Goal: Task Accomplishment & Management: Manage account settings

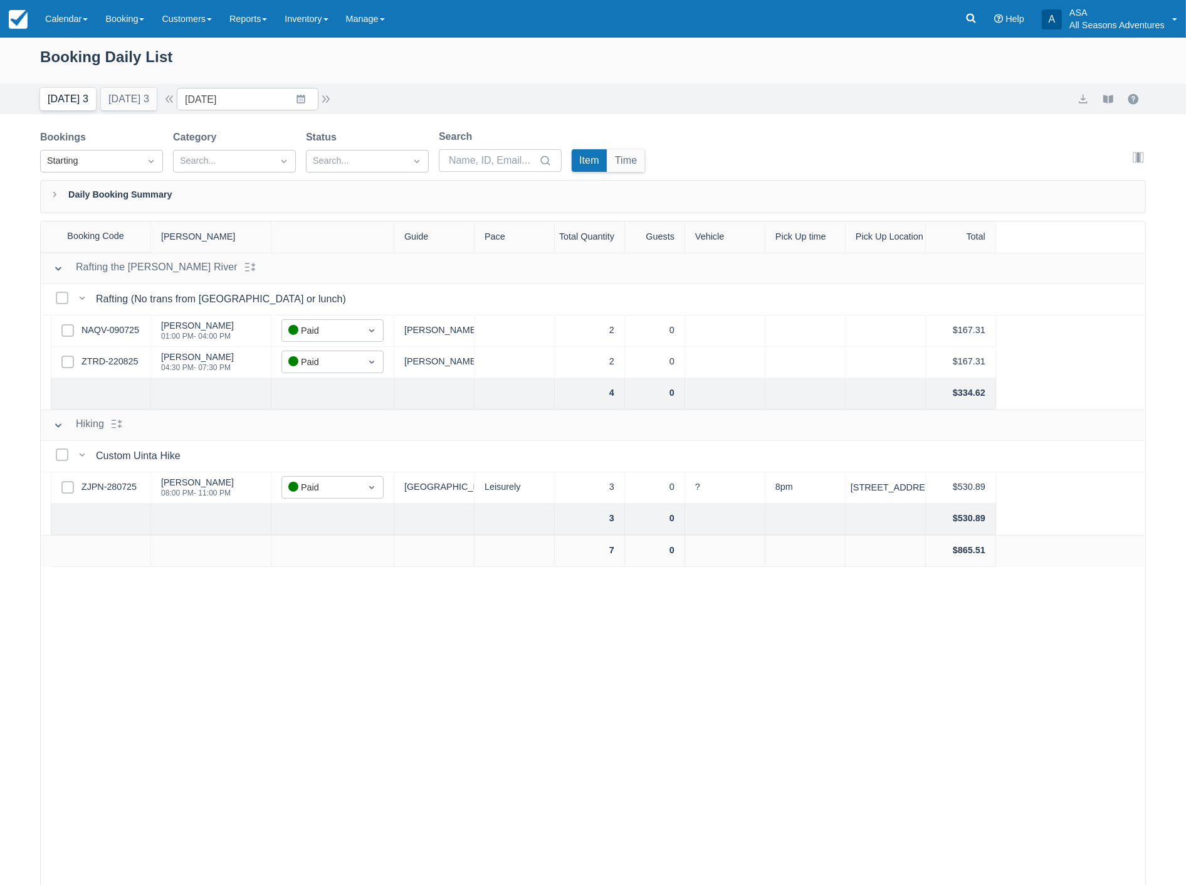
click at [58, 102] on button "[DATE] 3" at bounding box center [68, 99] width 56 height 23
type input "09/03/25"
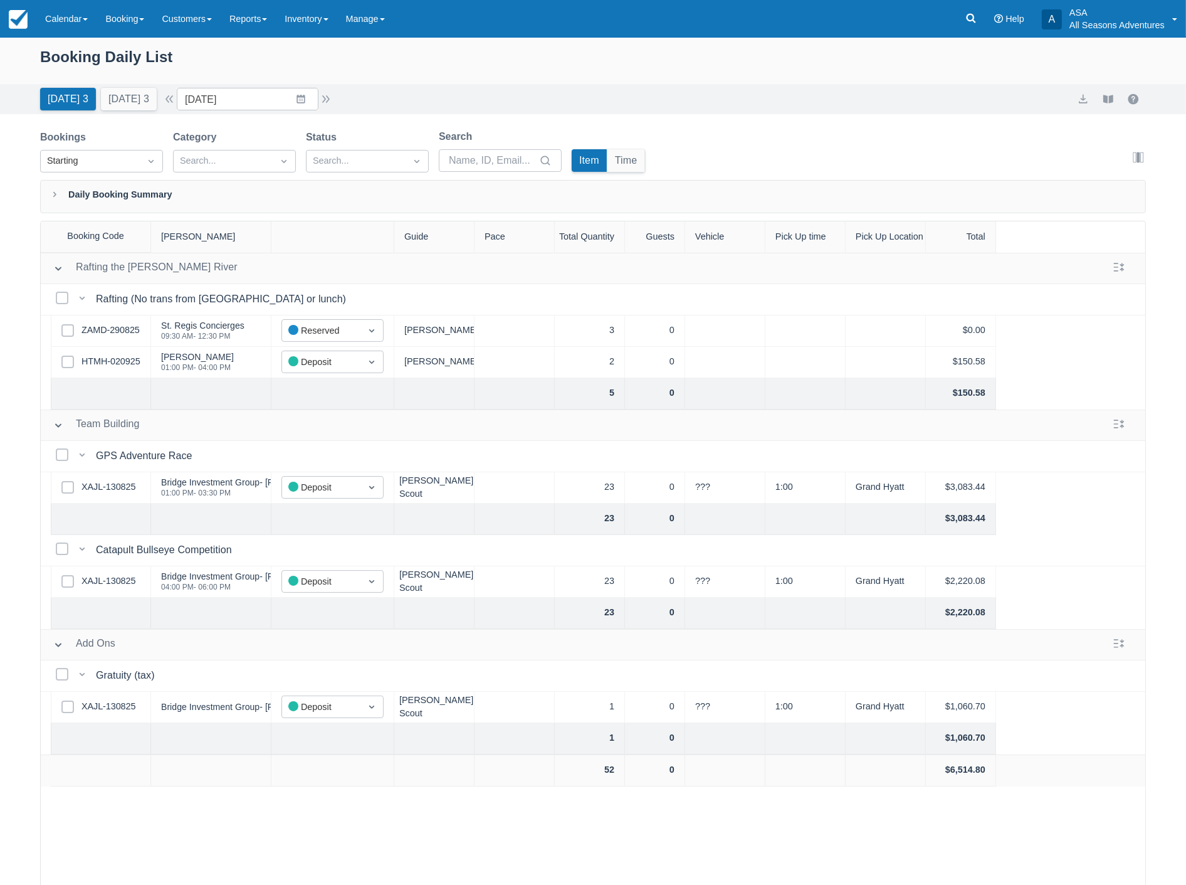
click at [40, 88] on button "[DATE] 3" at bounding box center [68, 99] width 56 height 23
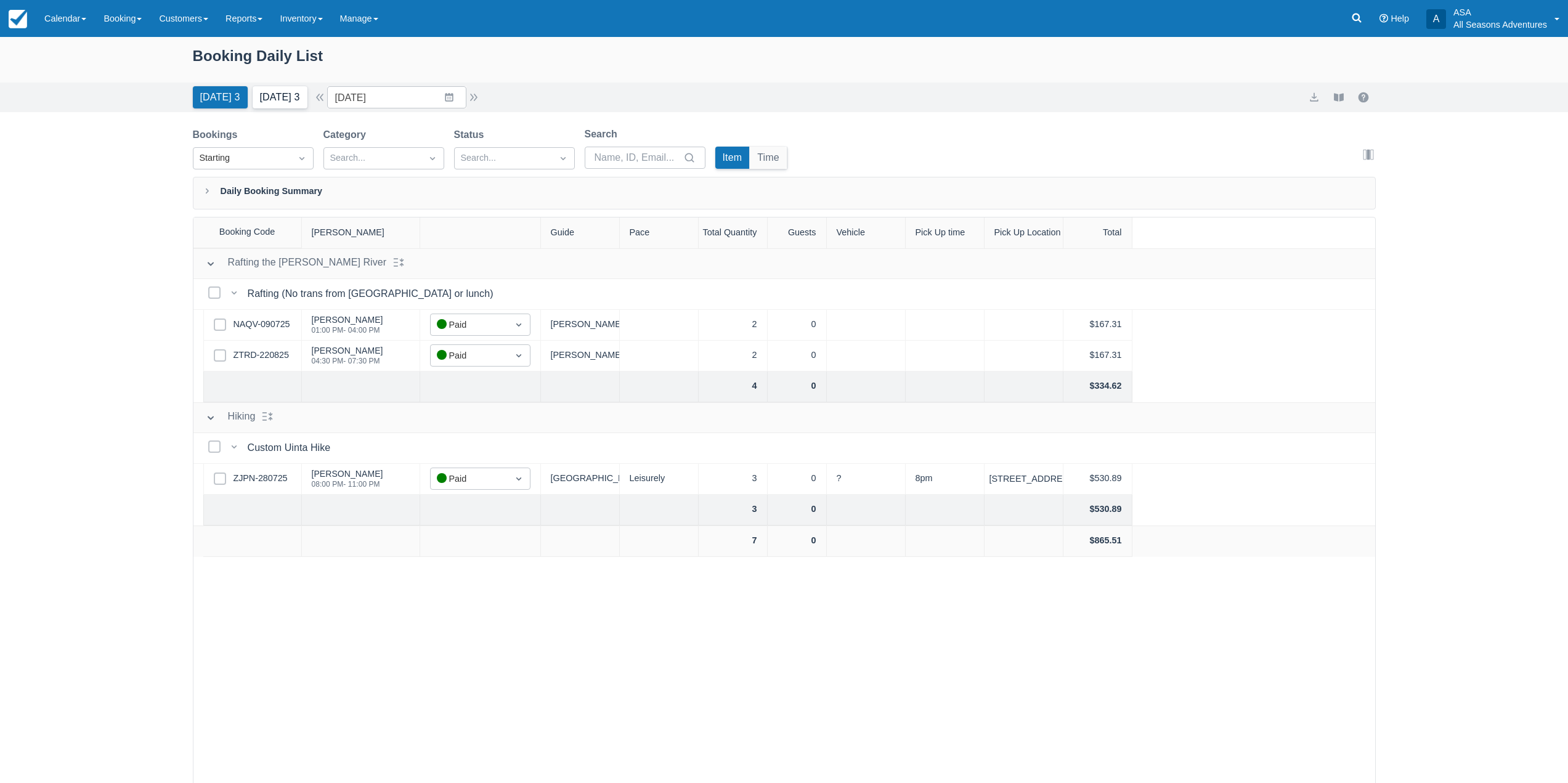
click at [277, 103] on button "Tomorrow 3" at bounding box center [280, 97] width 55 height 23
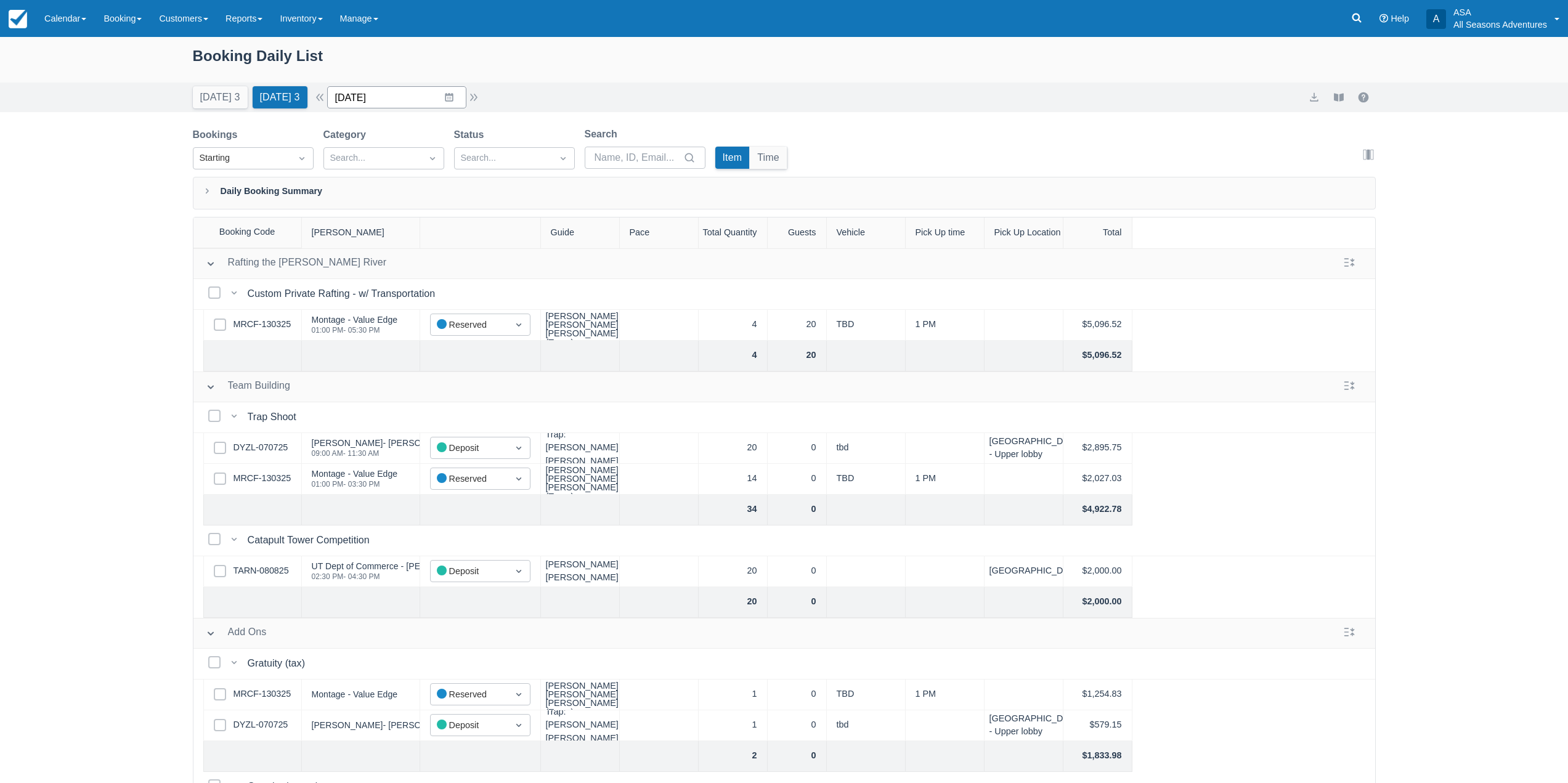
click at [406, 101] on input "09/04/25" at bounding box center [397, 97] width 140 height 23
click at [384, 218] on td "8" at bounding box center [376, 216] width 24 height 24
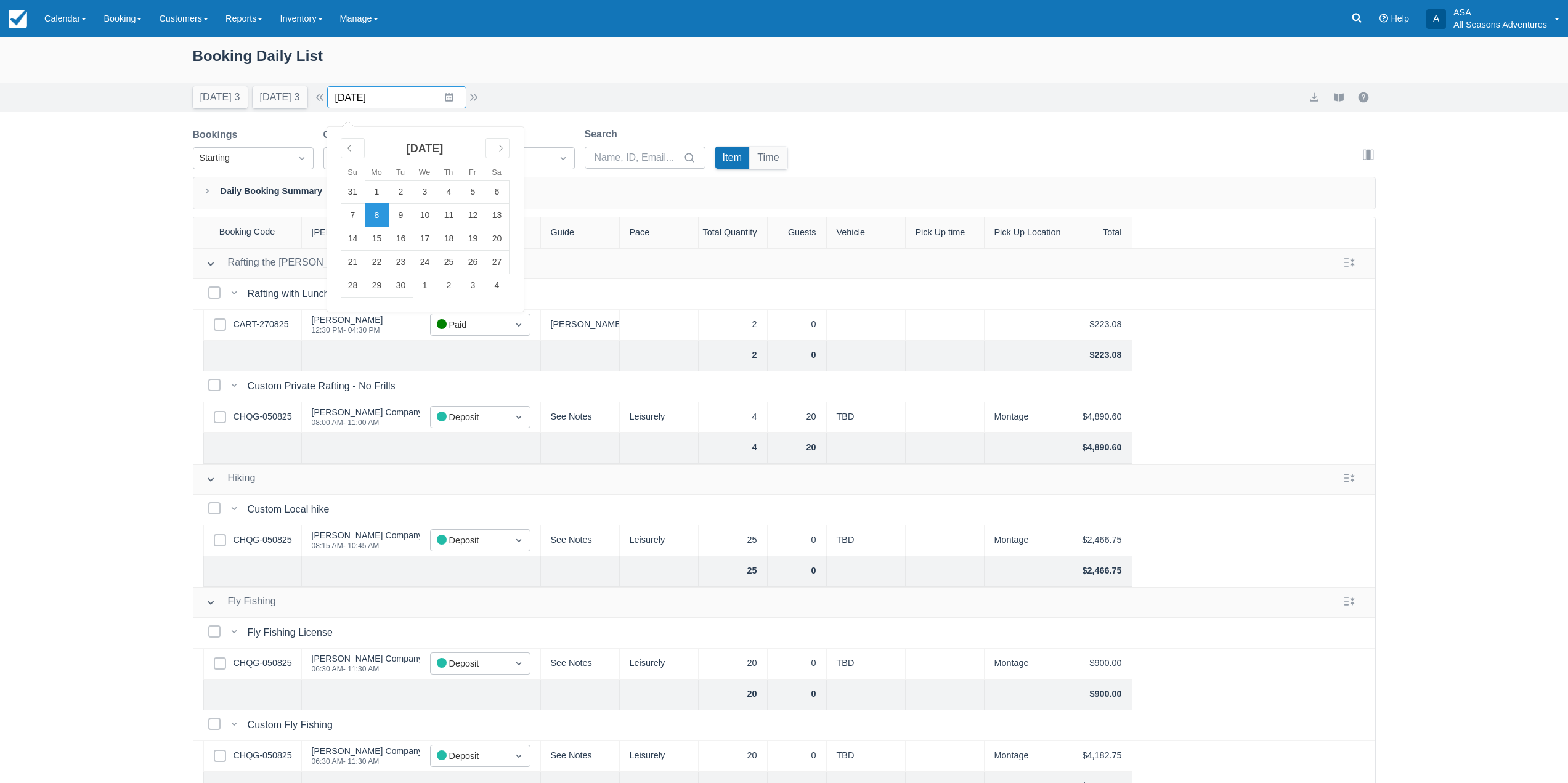
click at [410, 97] on input "09/08/25" at bounding box center [397, 97] width 140 height 23
click at [132, 340] on div "Booking Daily List Today 3 Tomorrow 3 Date 09/08/25 Navigate forward to interac…" at bounding box center [784, 441] width 1568 height 809
click at [261, 105] on button "Tomorrow 3" at bounding box center [280, 97] width 55 height 23
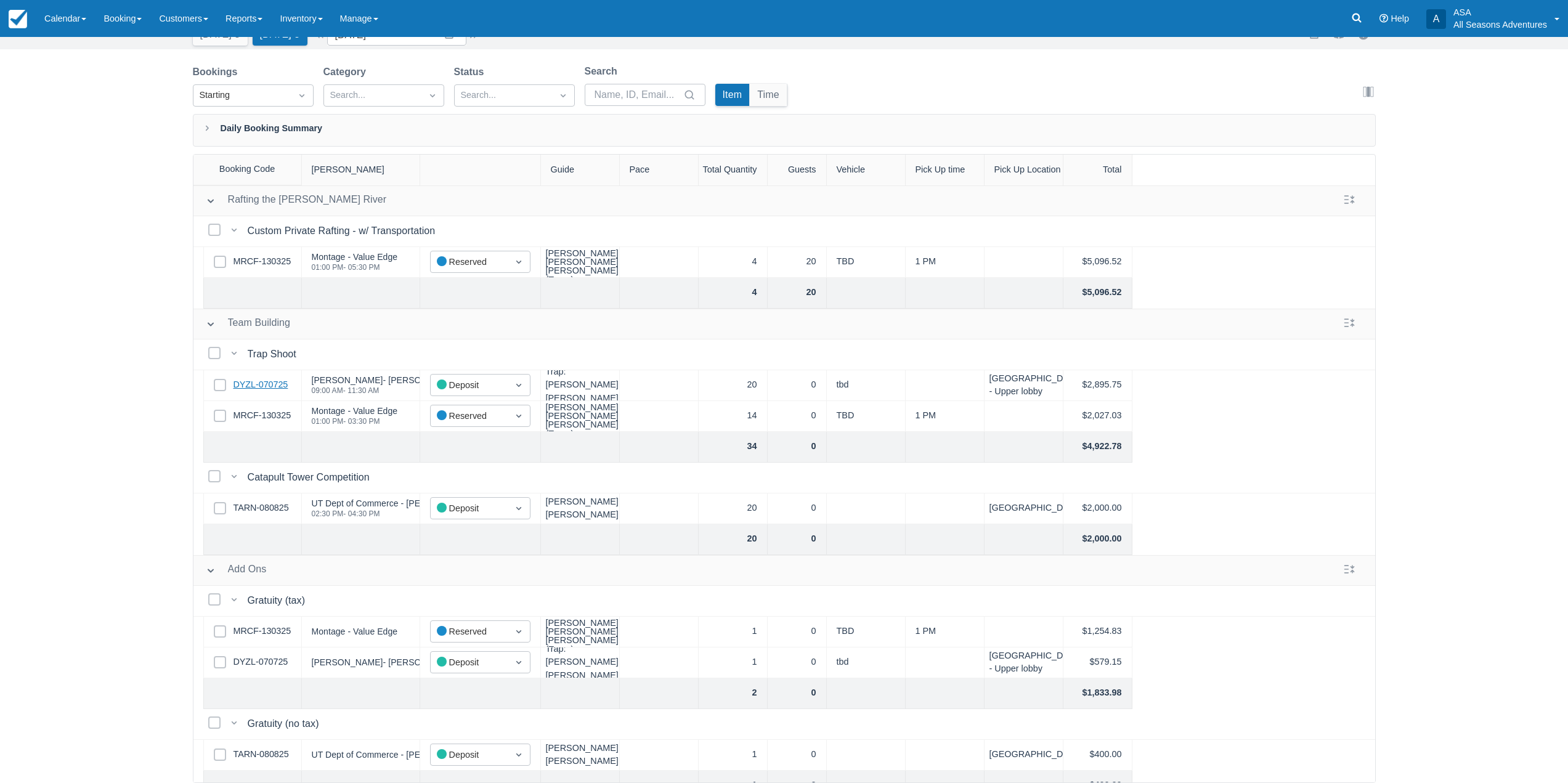
click at [276, 387] on link "DYZL-070725" at bounding box center [261, 385] width 55 height 14
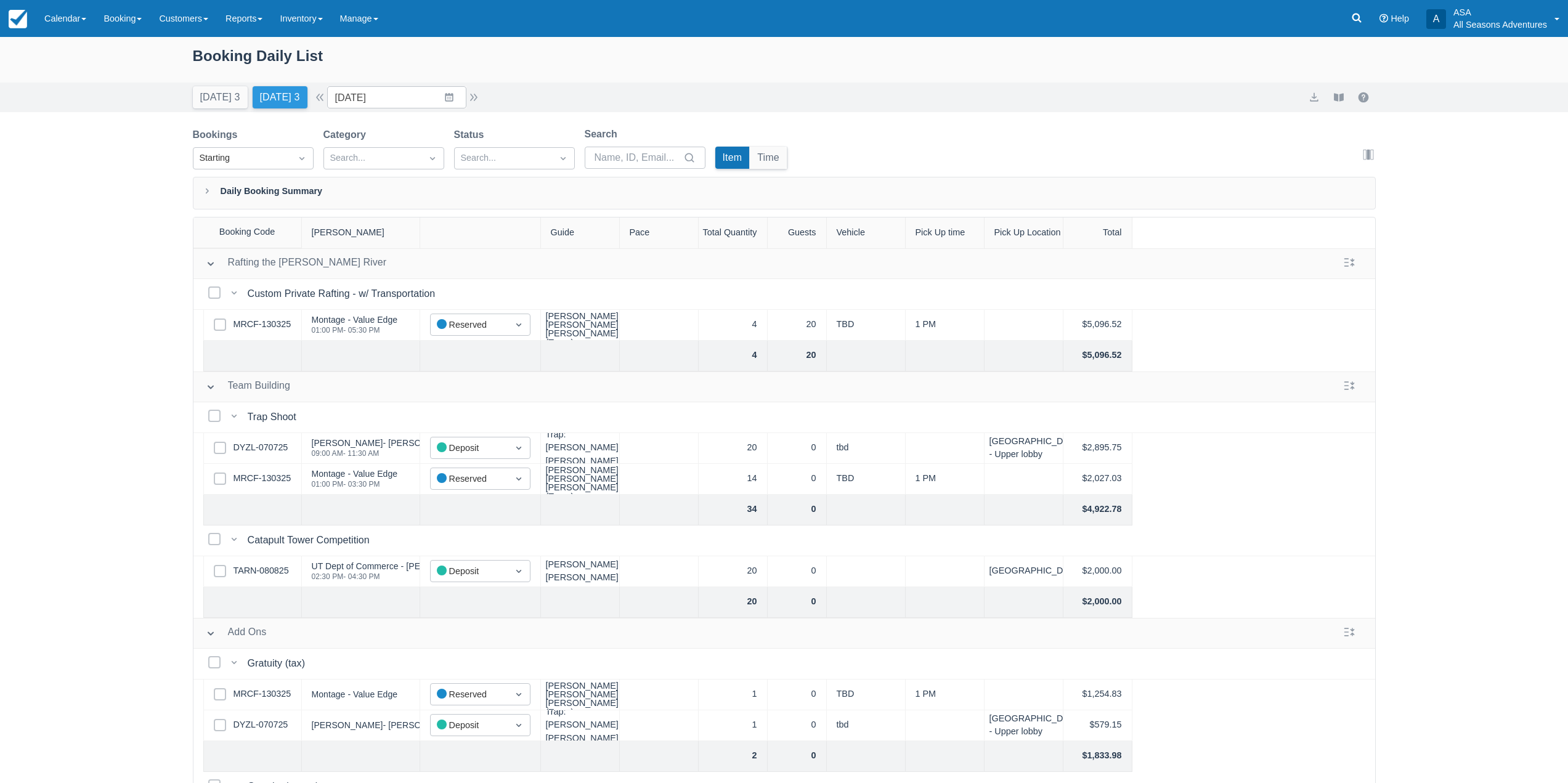
click at [277, 101] on button "Tomorrow 3" at bounding box center [280, 97] width 55 height 23
click at [475, 94] on button "button" at bounding box center [474, 97] width 15 height 15
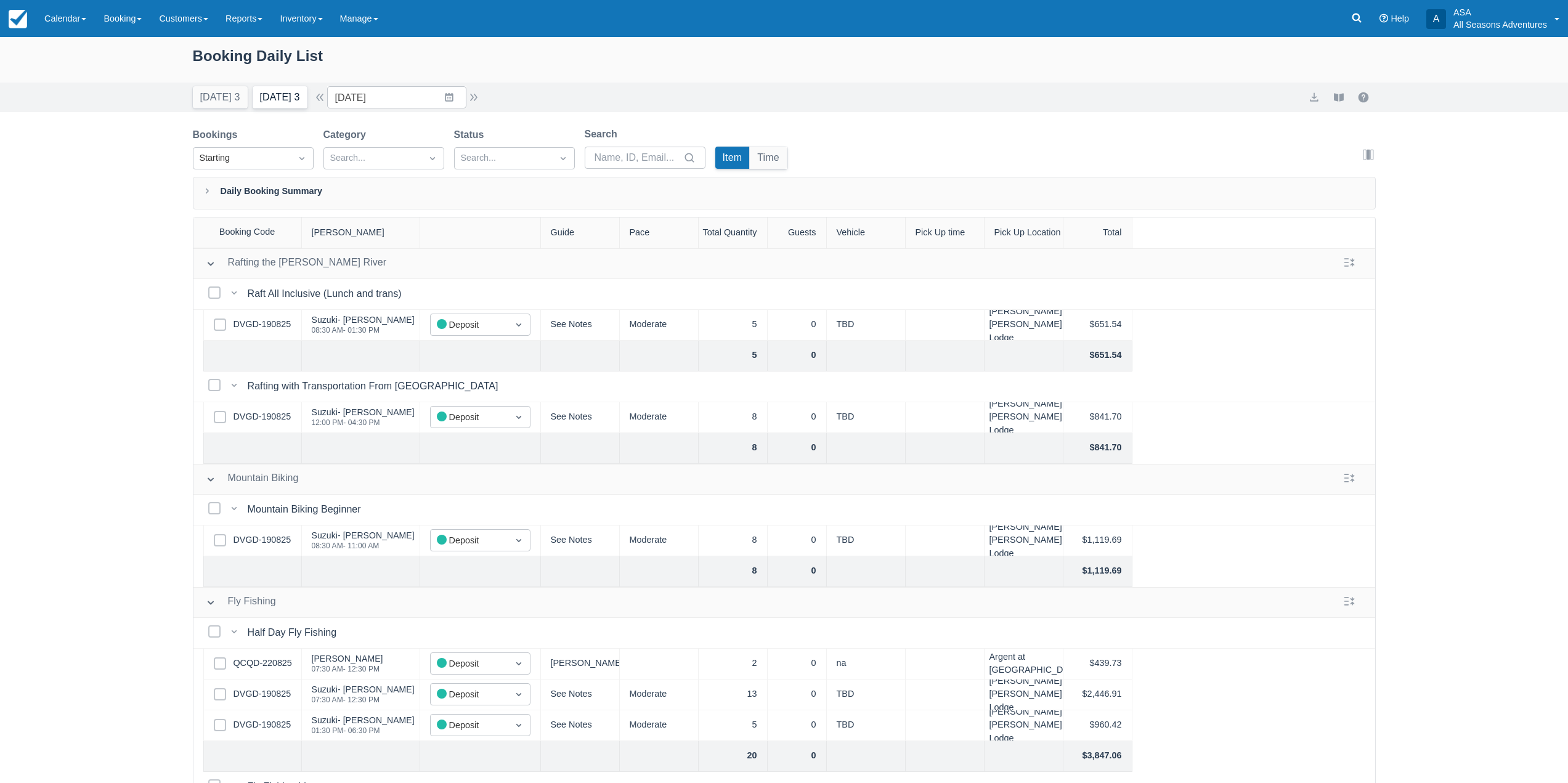
click at [261, 101] on button "Tomorrow 3" at bounding box center [280, 97] width 55 height 23
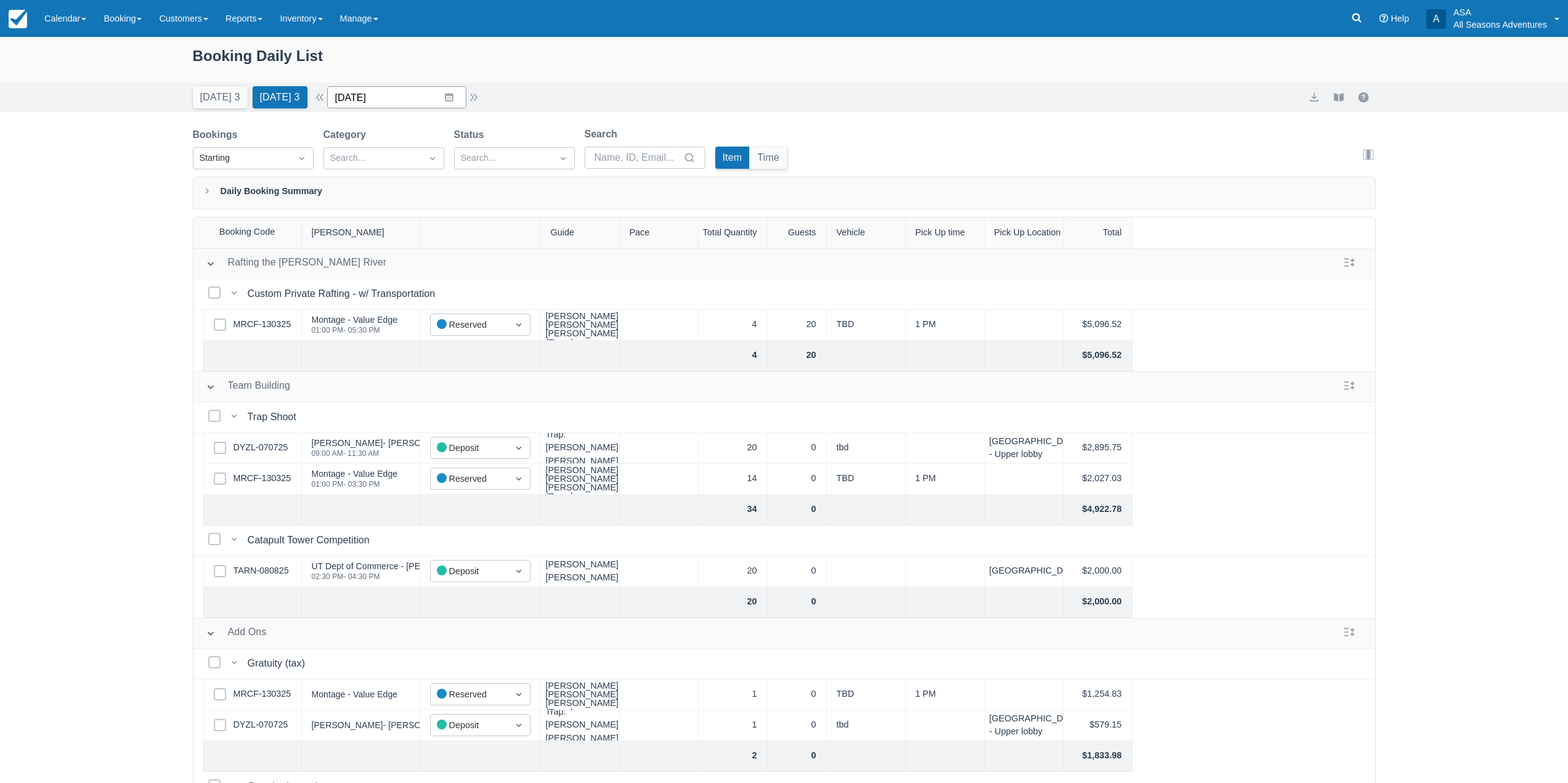
click at [414, 104] on input "09/04/25" at bounding box center [397, 97] width 140 height 23
click at [502, 150] on icon "Move forward to switch to the next month." at bounding box center [496, 147] width 11 height 6
click at [404, 213] on td "7" at bounding box center [401, 216] width 24 height 24
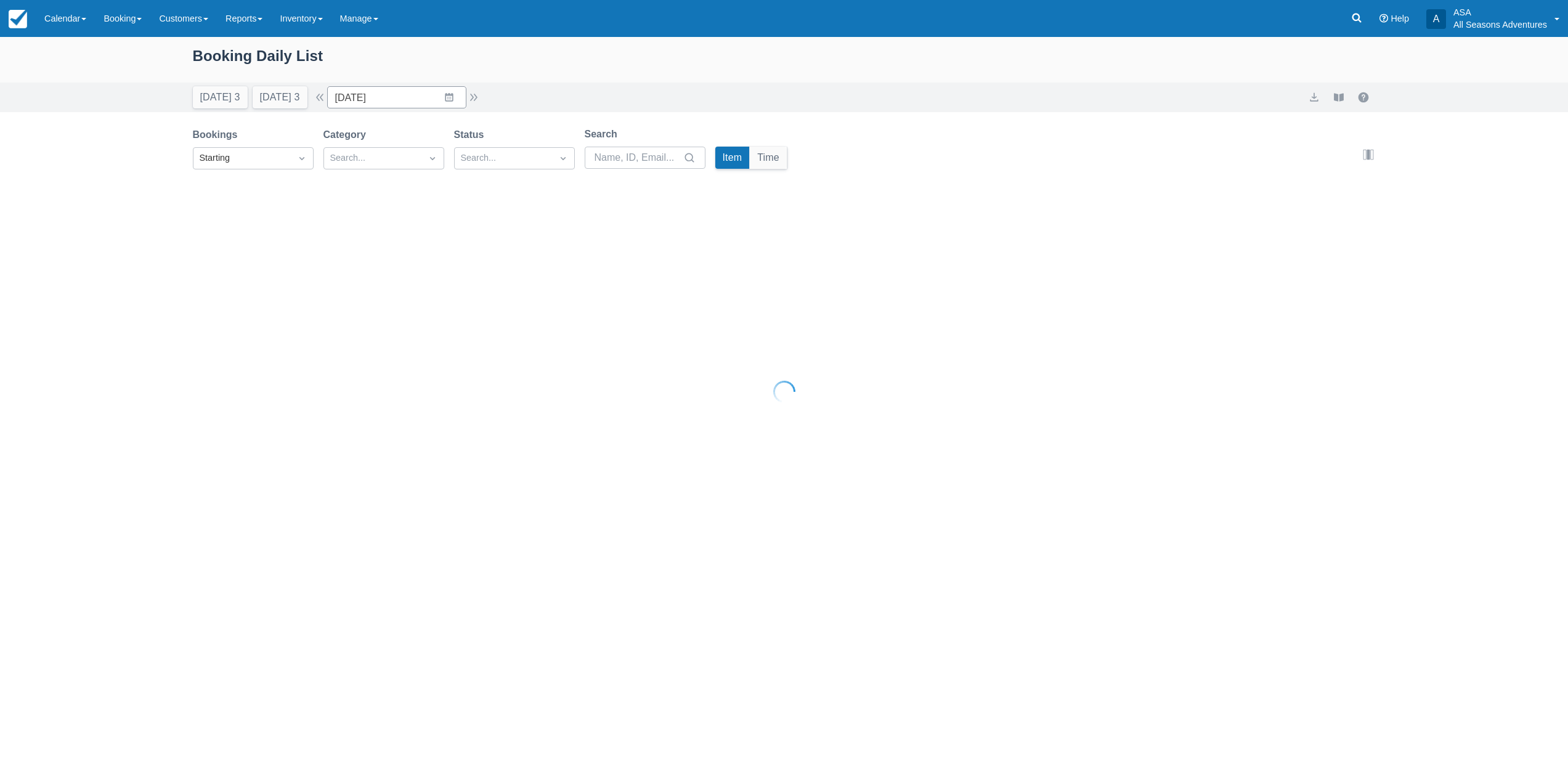
type input "10/07/25"
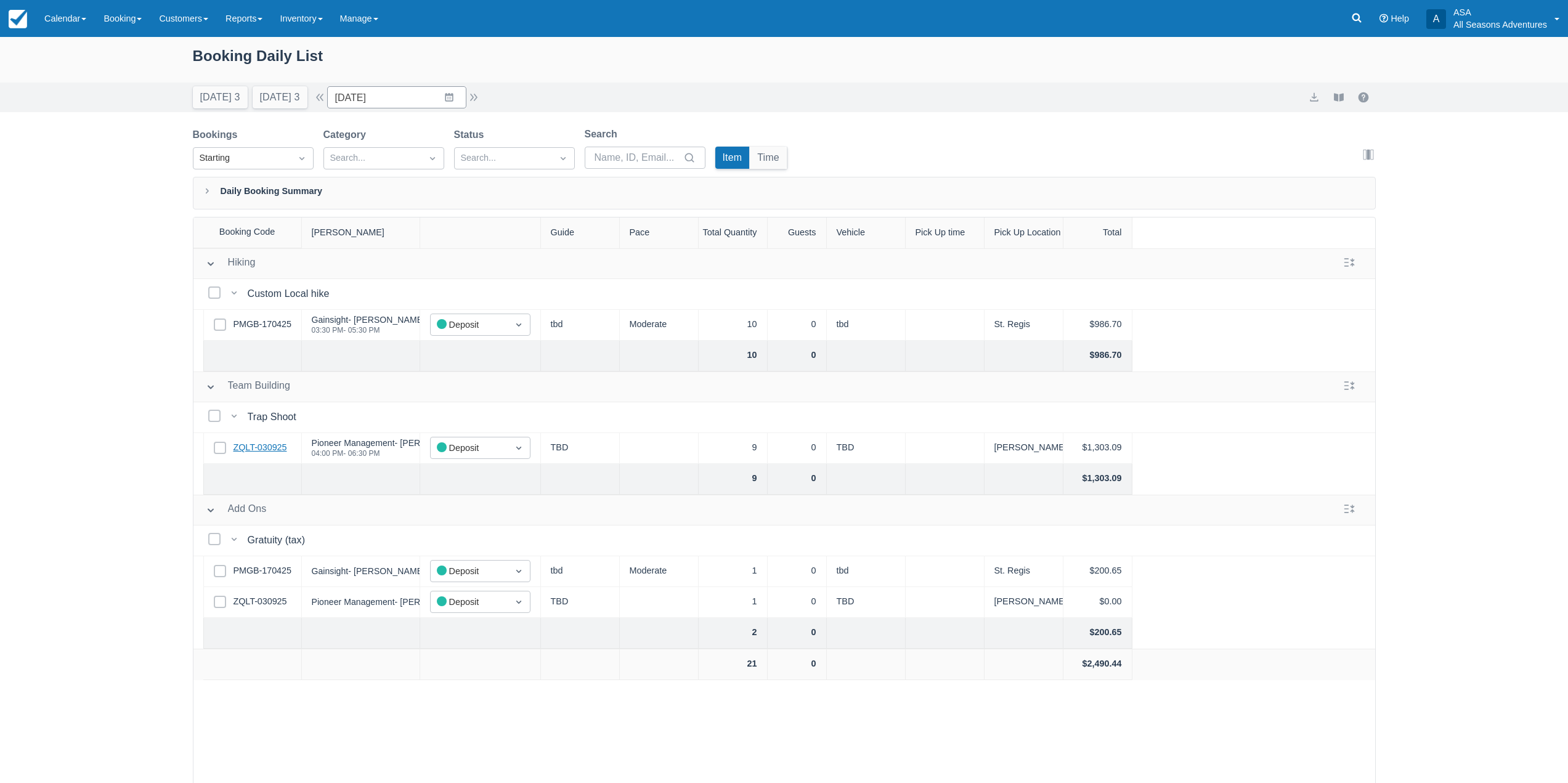
click at [263, 445] on link "ZQLT-030925" at bounding box center [260, 448] width 54 height 14
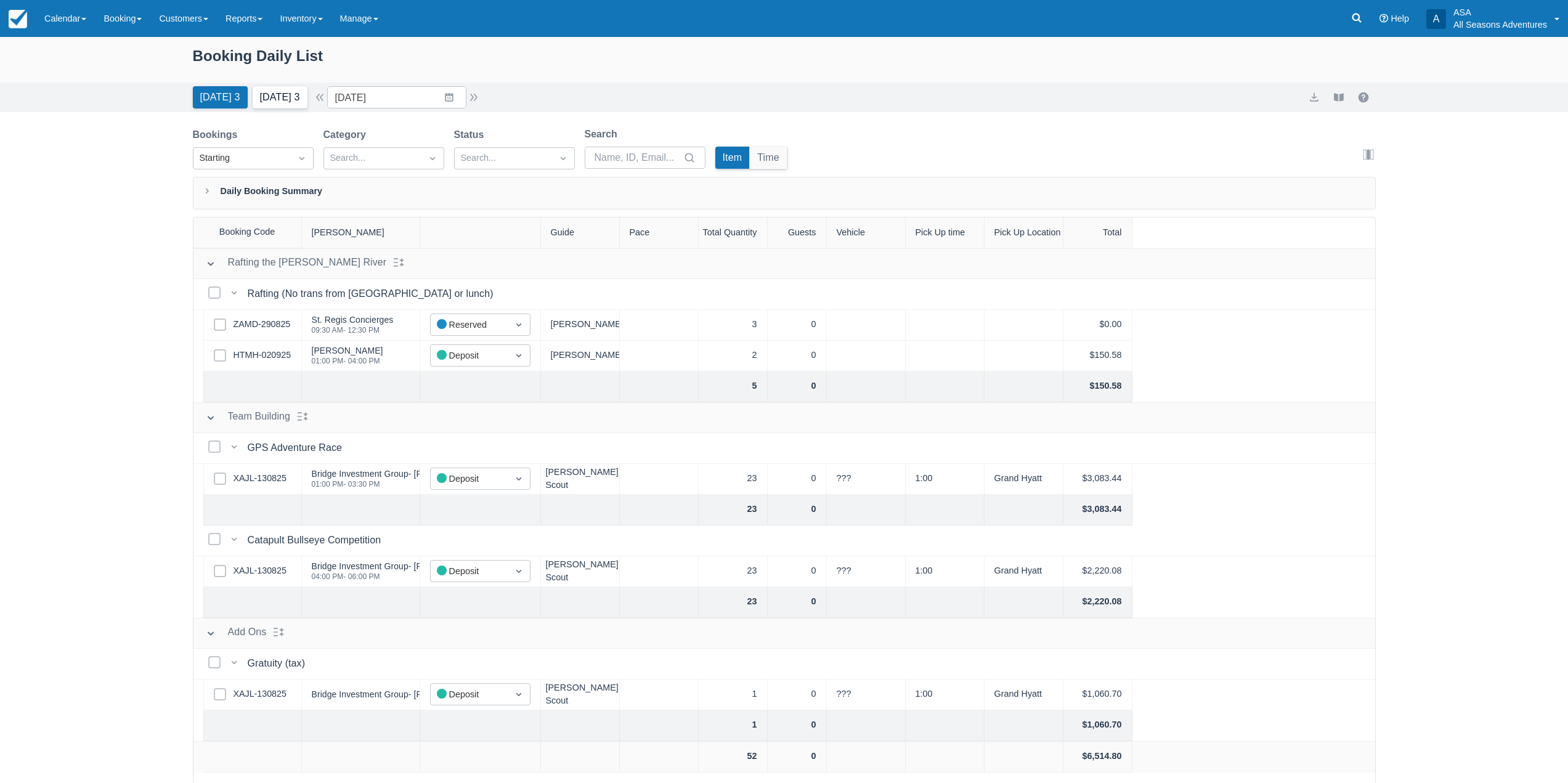
click at [282, 99] on button "Tomorrow 3" at bounding box center [280, 97] width 55 height 23
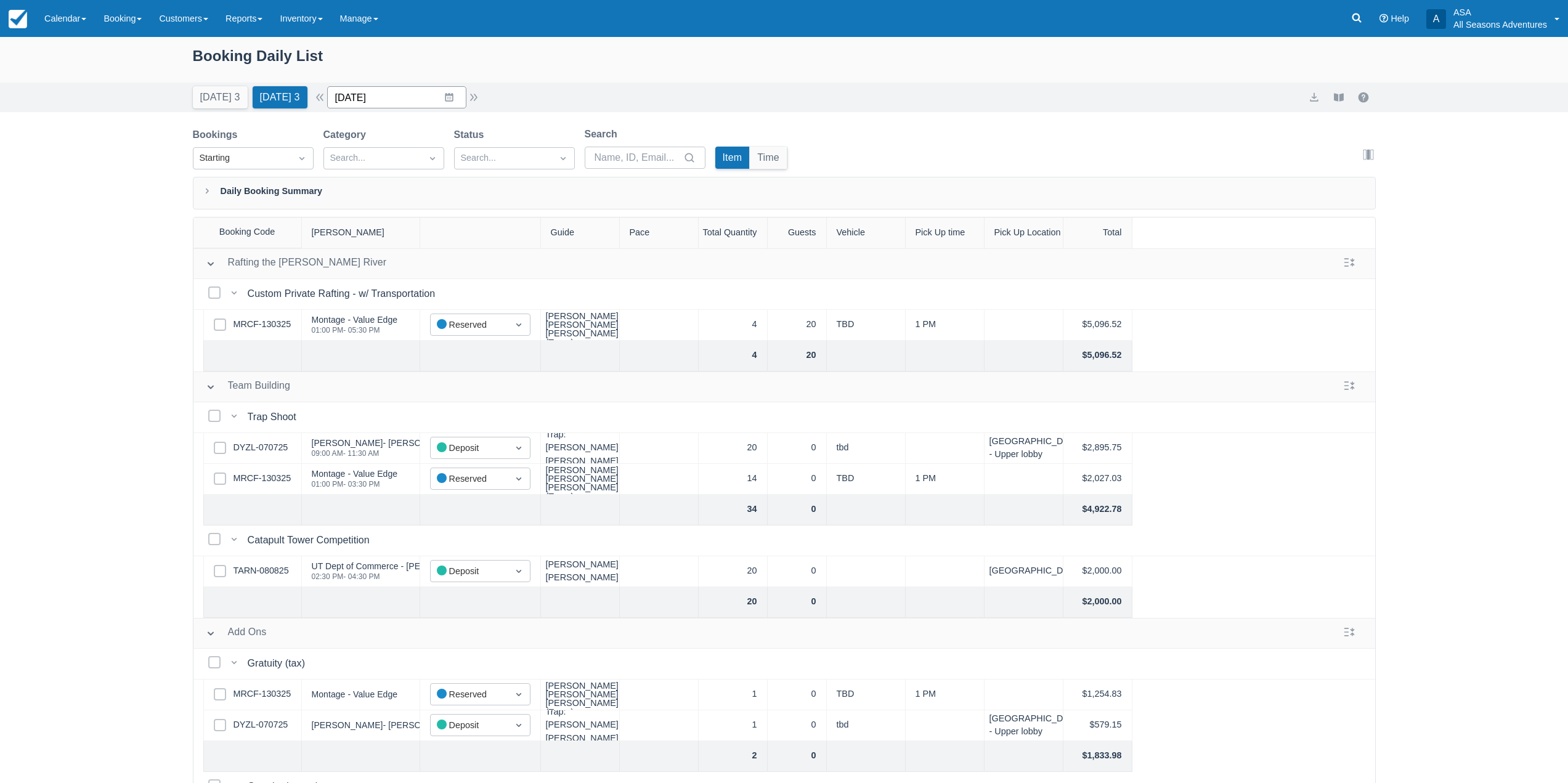
click at [407, 103] on input "09/04/25" at bounding box center [397, 97] width 140 height 23
click at [479, 197] on td "5" at bounding box center [473, 193] width 24 height 24
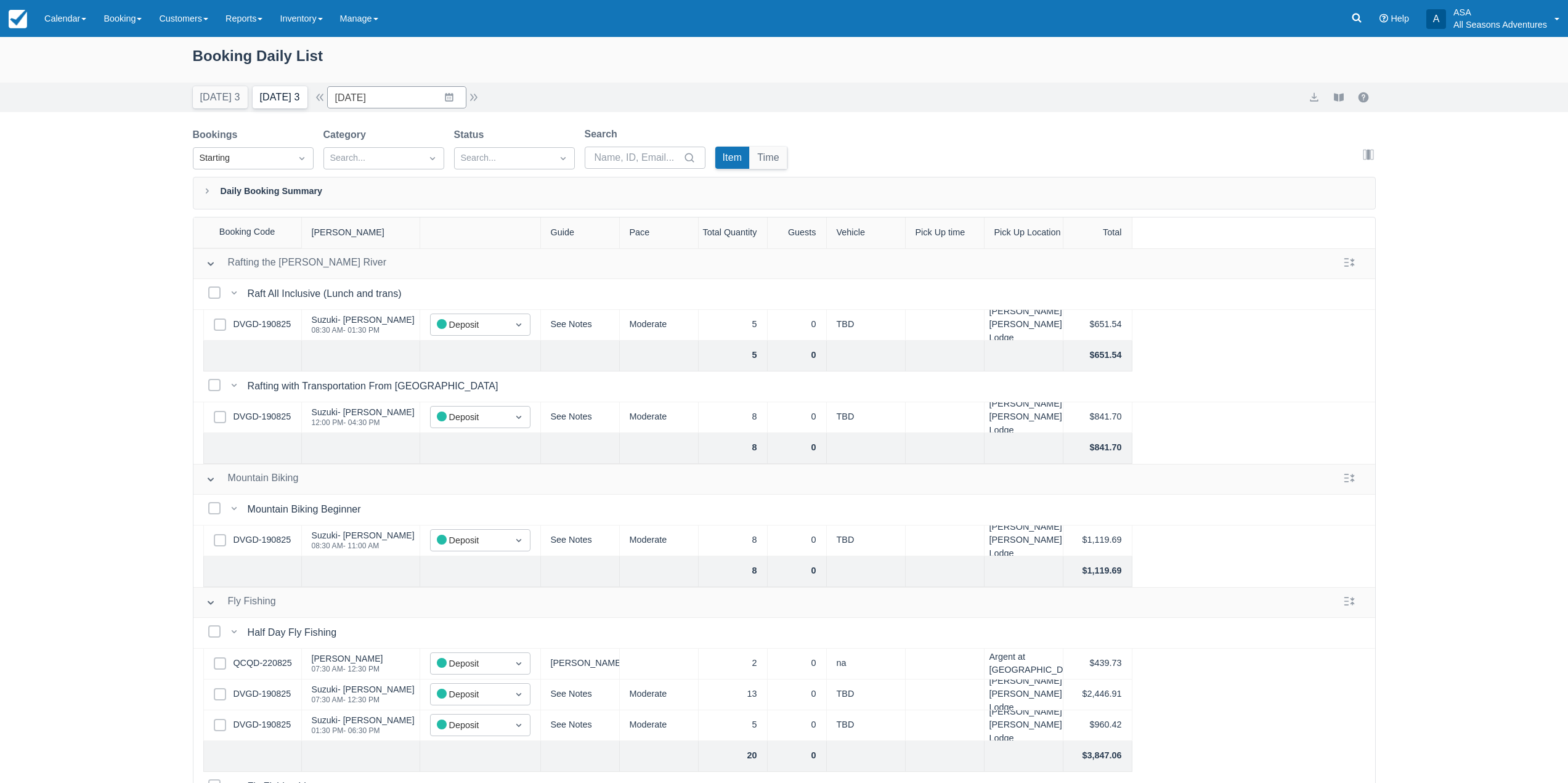
click at [266, 101] on button "Tomorrow 3" at bounding box center [280, 97] width 55 height 23
type input "09/04/25"
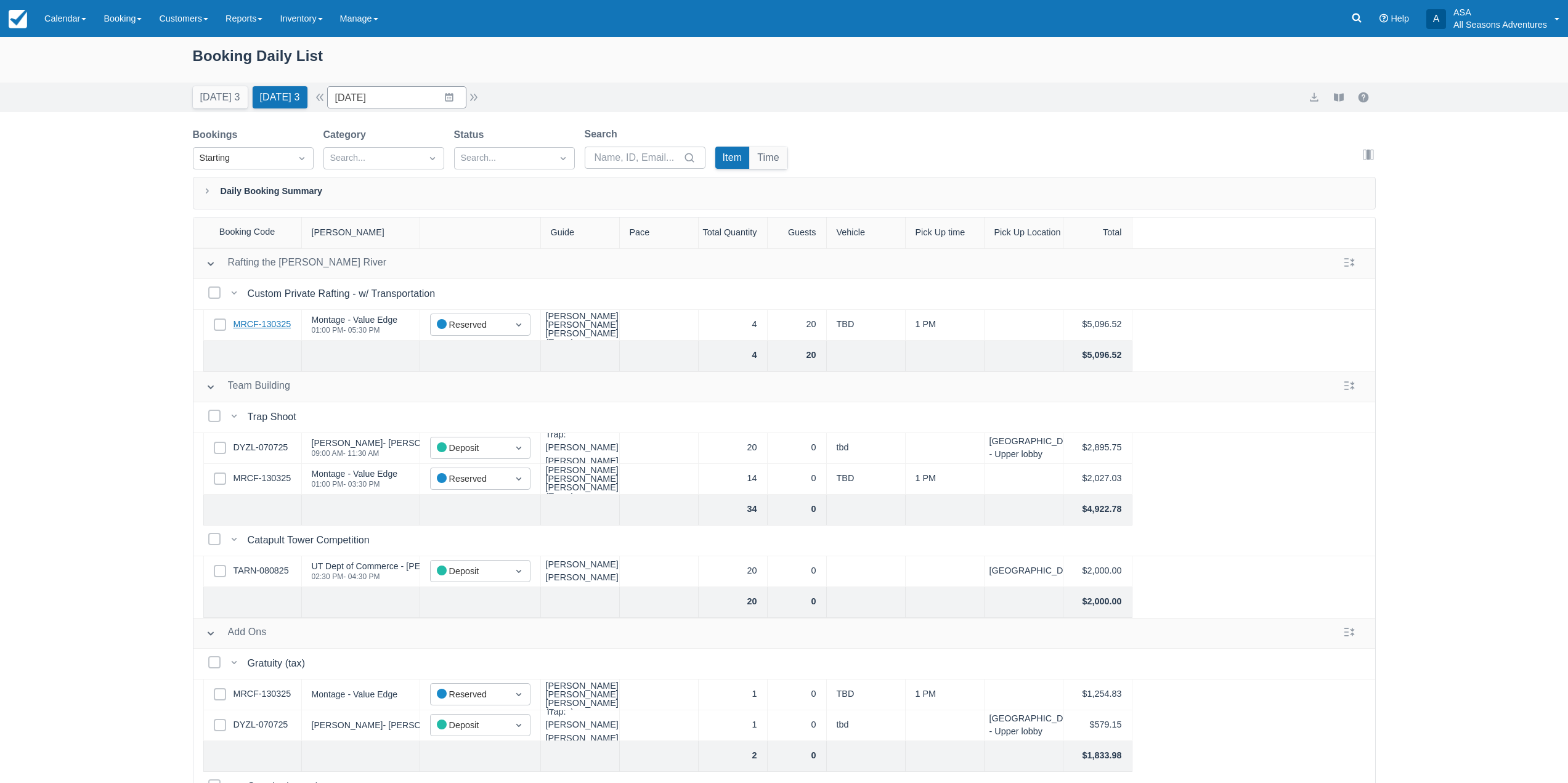
click at [256, 319] on link "MRCF-130325" at bounding box center [262, 325] width 58 height 14
click at [313, 25] on link "Inventory" at bounding box center [301, 19] width 60 height 37
click at [375, 19] on link "Manage" at bounding box center [359, 19] width 55 height 37
click at [377, 148] on link "Notifications" at bounding box center [380, 156] width 97 height 26
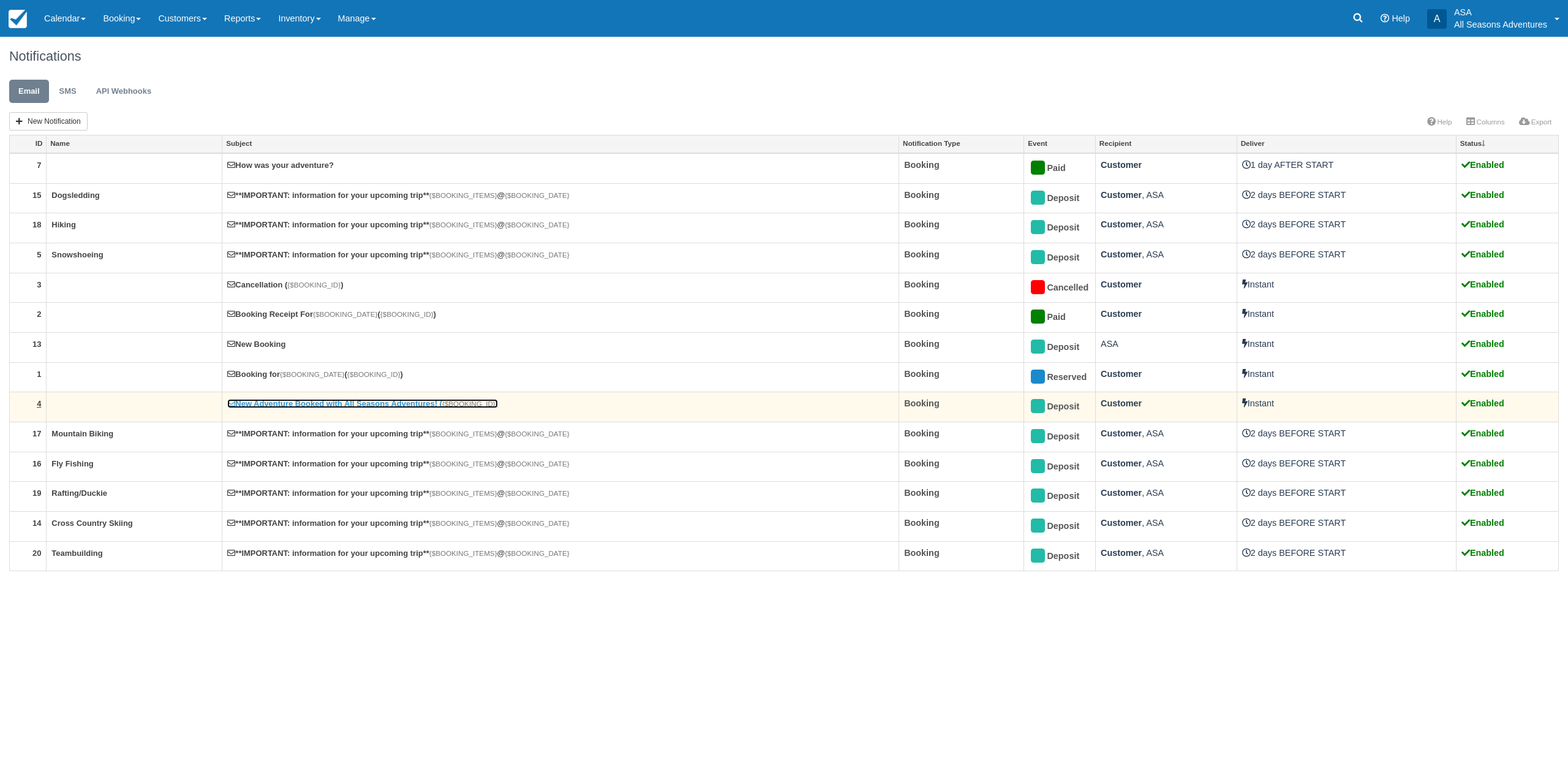
click at [278, 405] on link "New Adventure Booked with All Seasons Adventures! ( {$BOOKING_ID} )" at bounding box center [362, 403] width 271 height 9
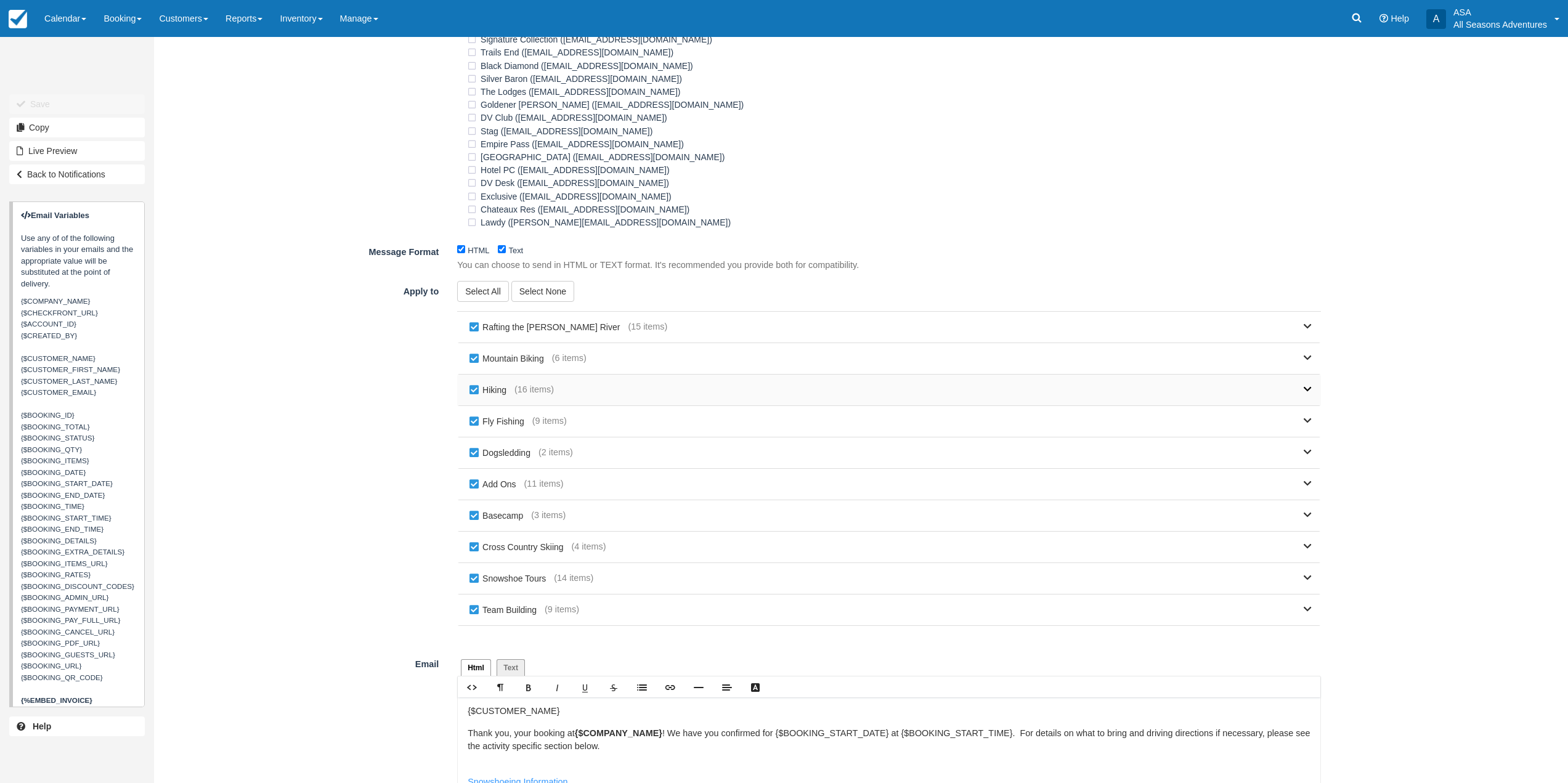
scroll to position [784, 0]
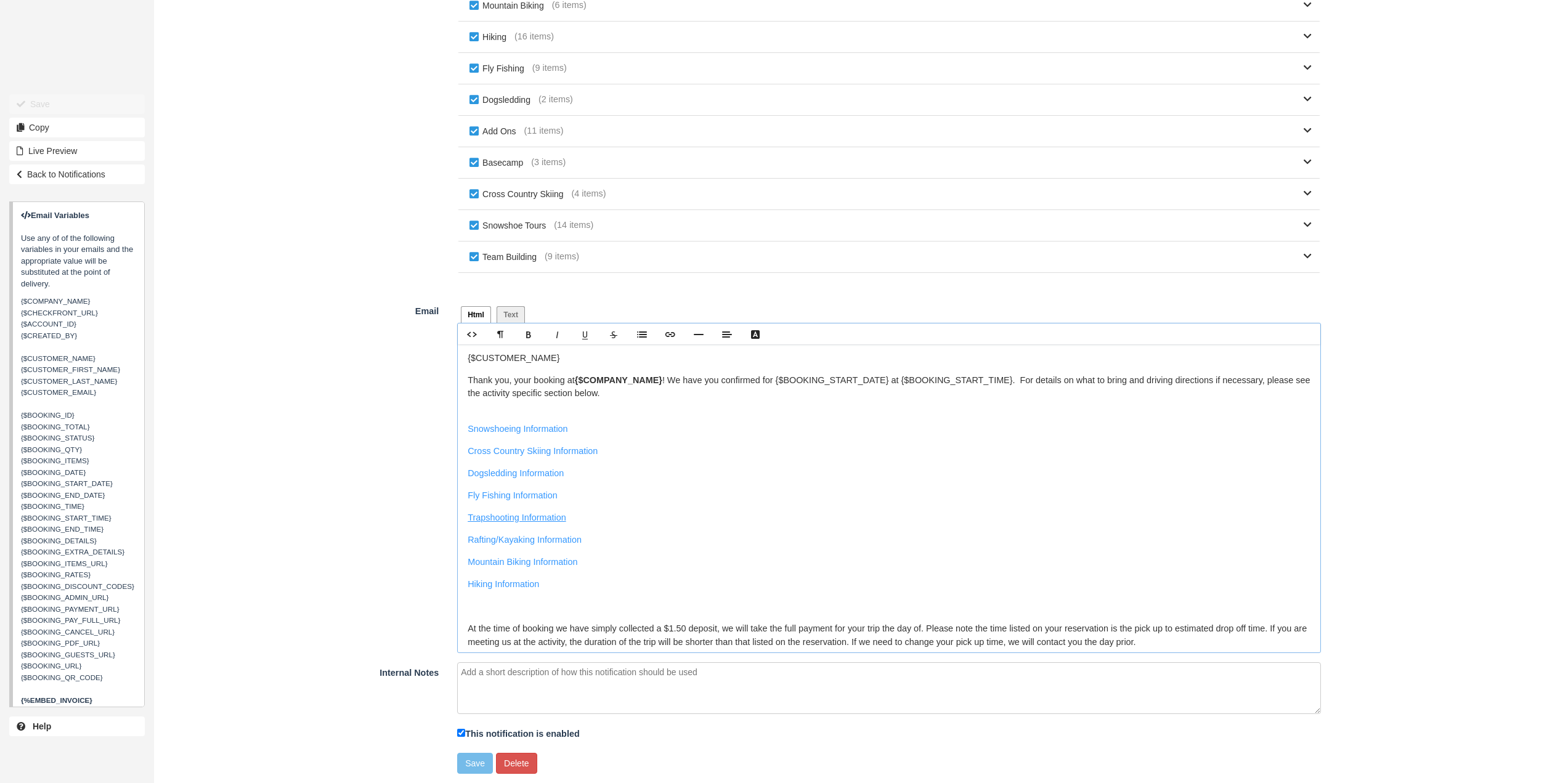
click at [523, 521] on link "Trapshooting Information" at bounding box center [517, 518] width 98 height 10
click at [447, 535] on link "https://allseasonsadventures.c..." at bounding box center [430, 532] width 30 height 13
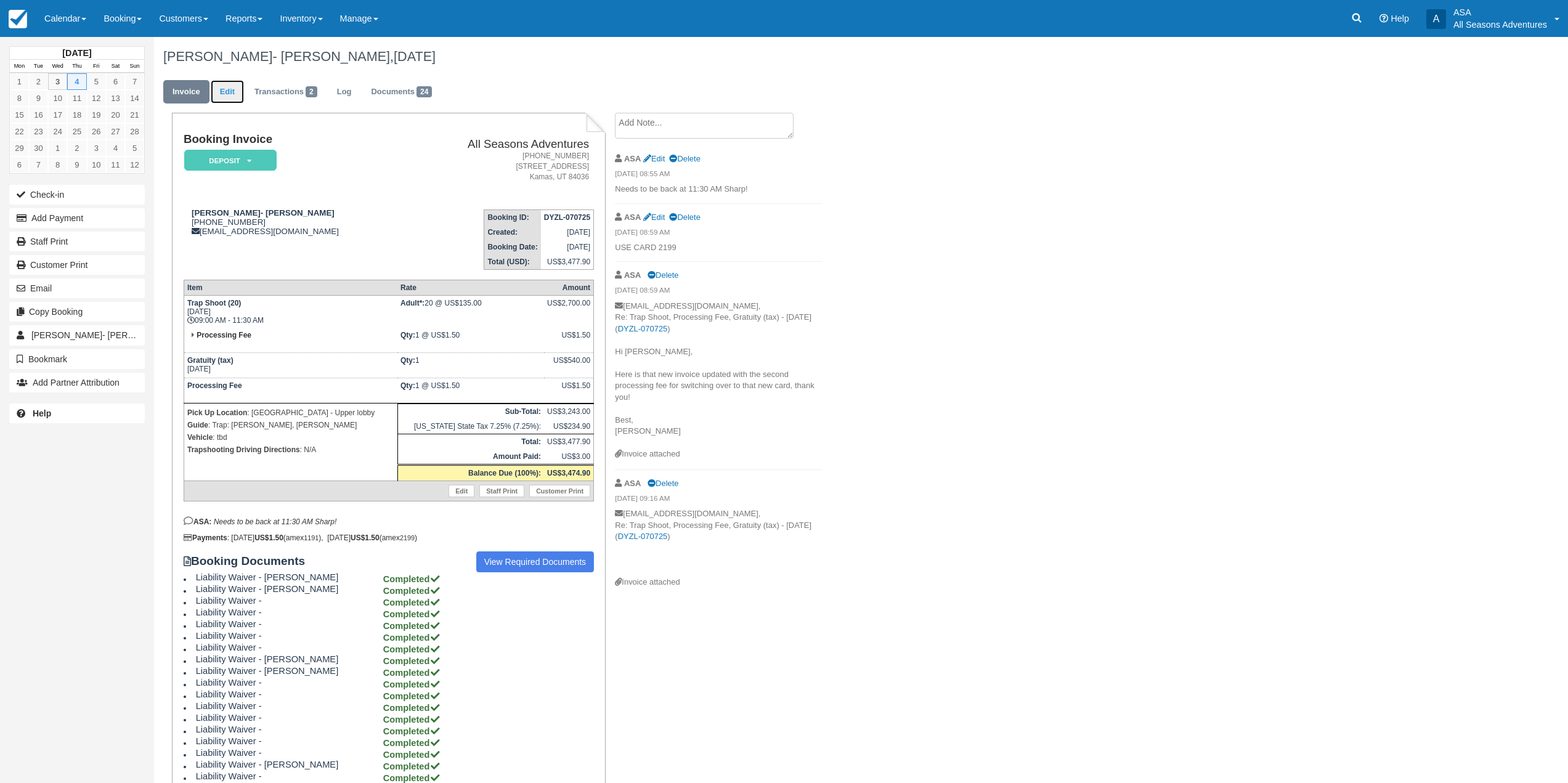
click at [217, 93] on link "Edit" at bounding box center [227, 92] width 33 height 24
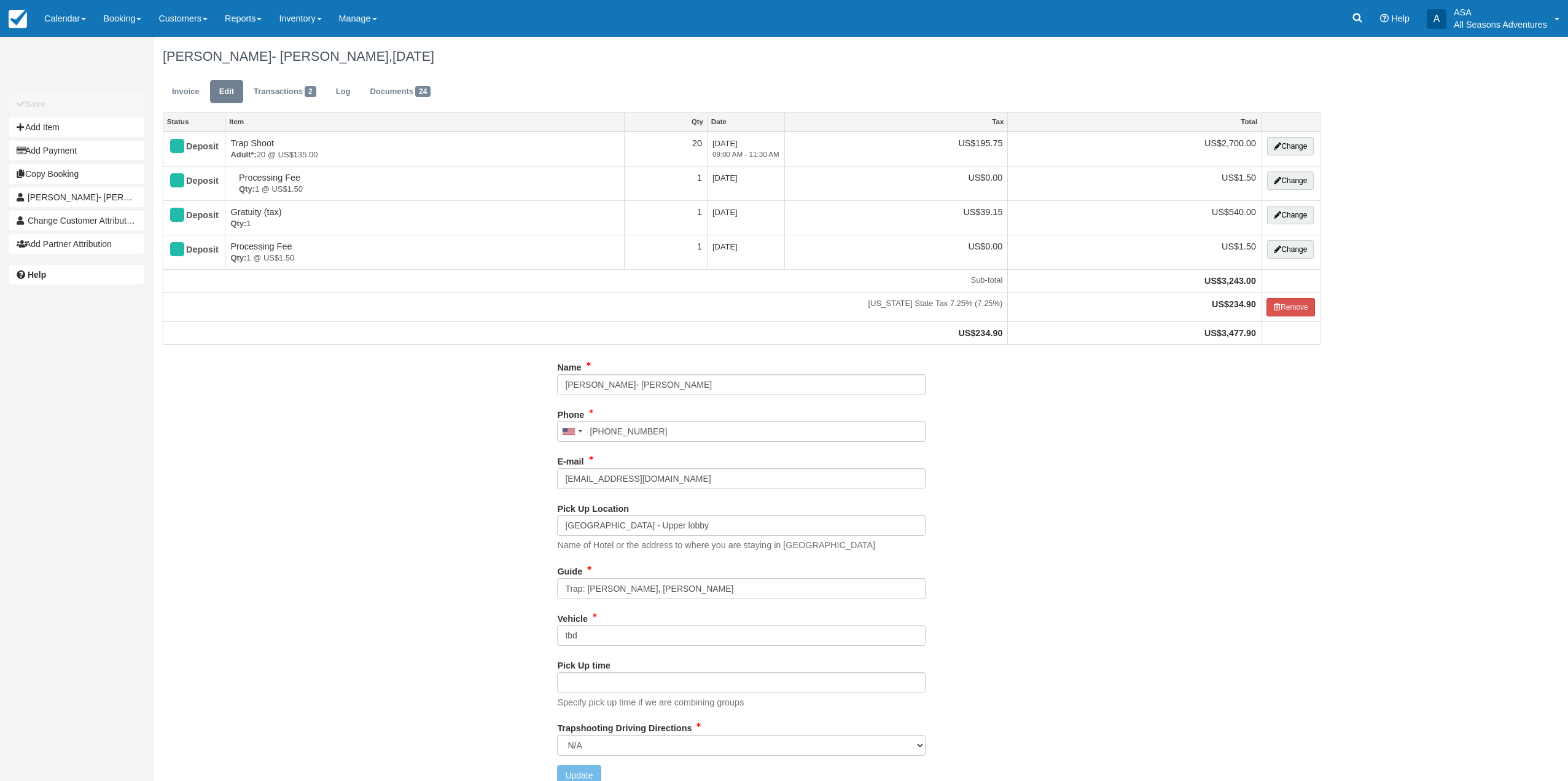
type input "[PHONE_NUMBER]"
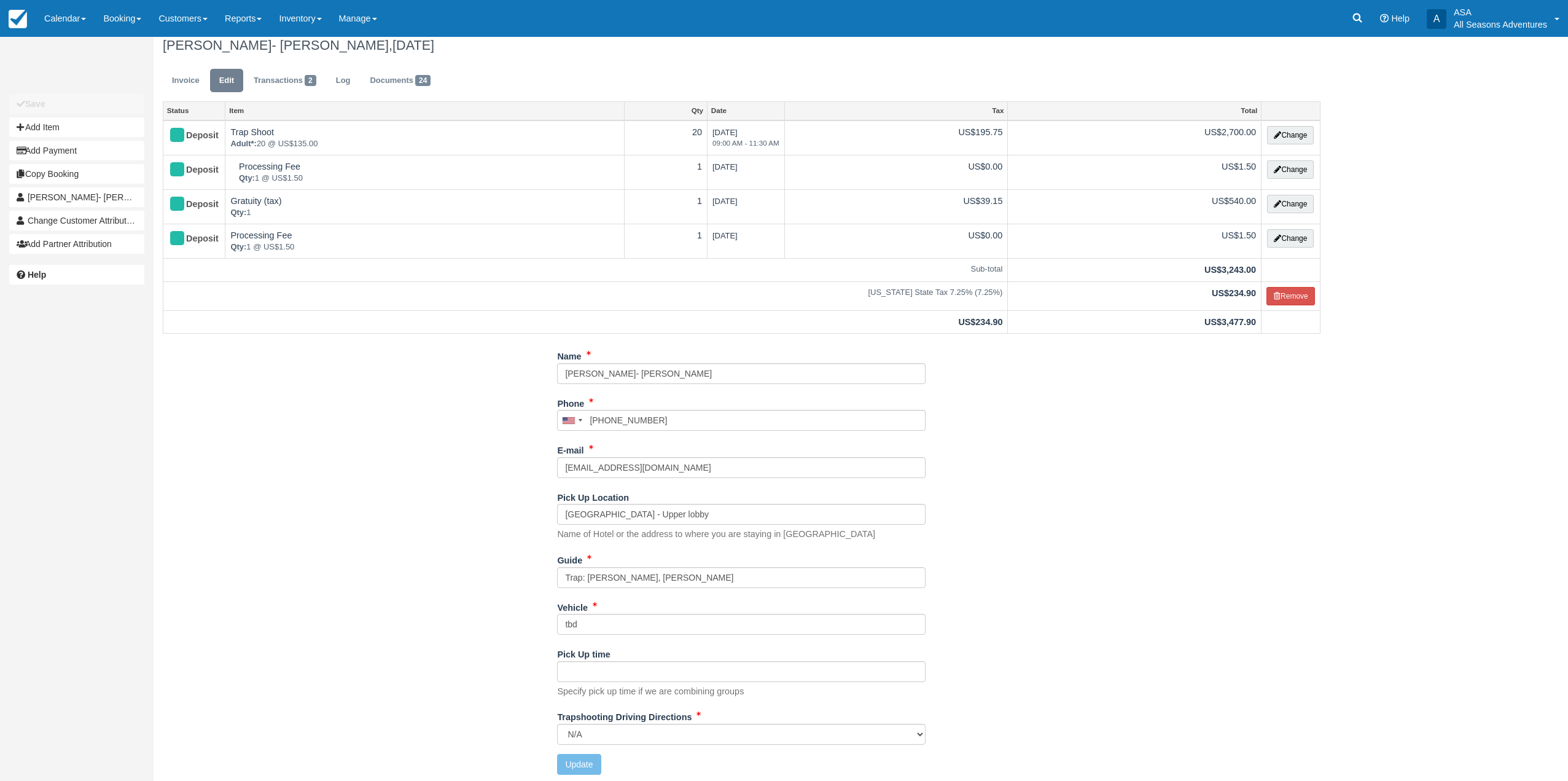
scroll to position [14, 0]
click at [810, 729] on select "Kamas Valley Lions Gun Club: 3050 W 200S, Kamas, UT N/A" at bounding box center [741, 730] width 368 height 21
select select "Kamas Valley Lions Gun Club: [STREET_ADDRESS]"
click at [557, 720] on select "Kamas Valley Lions Gun Club: 3050 W 200S, Kamas, UT N/A" at bounding box center [741, 730] width 368 height 21
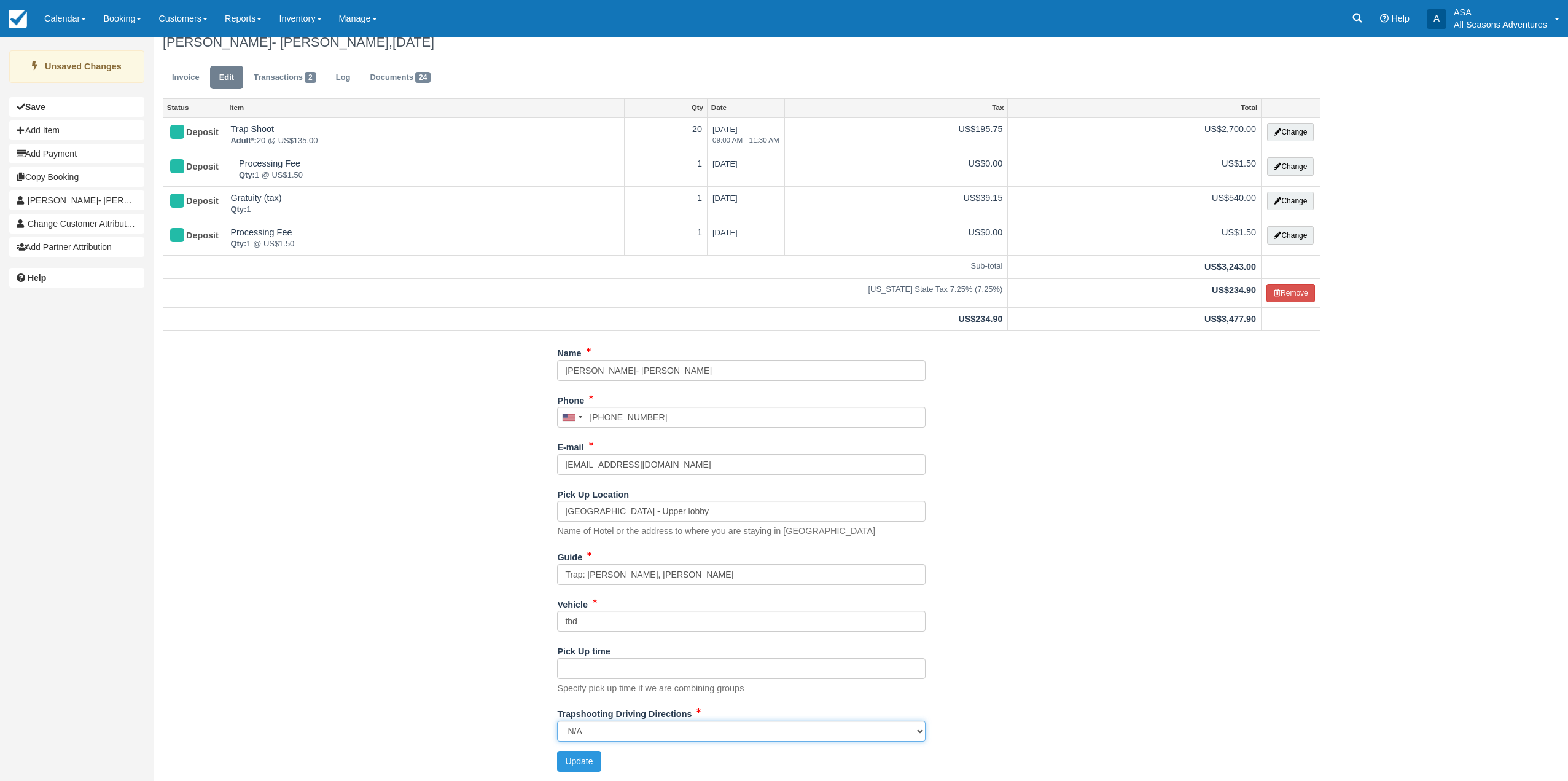
drag, startPoint x: 810, startPoint y: 727, endPoint x: 623, endPoint y: 734, distance: 187.1
click at [623, 734] on select "Kamas Valley Lions Gun Club: 3050 W 200S, Kamas, UT N/A" at bounding box center [741, 730] width 368 height 21
drag, startPoint x: 625, startPoint y: 729, endPoint x: 600, endPoint y: 727, distance: 25.1
click at [600, 727] on select "Kamas Valley Lions Gun Club: 3050 W 200S, Kamas, UT N/A" at bounding box center [741, 730] width 368 height 21
click at [600, 728] on select "Kamas Valley Lions Gun Club: 3050 W 200S, Kamas, UT N/A" at bounding box center [741, 730] width 368 height 21
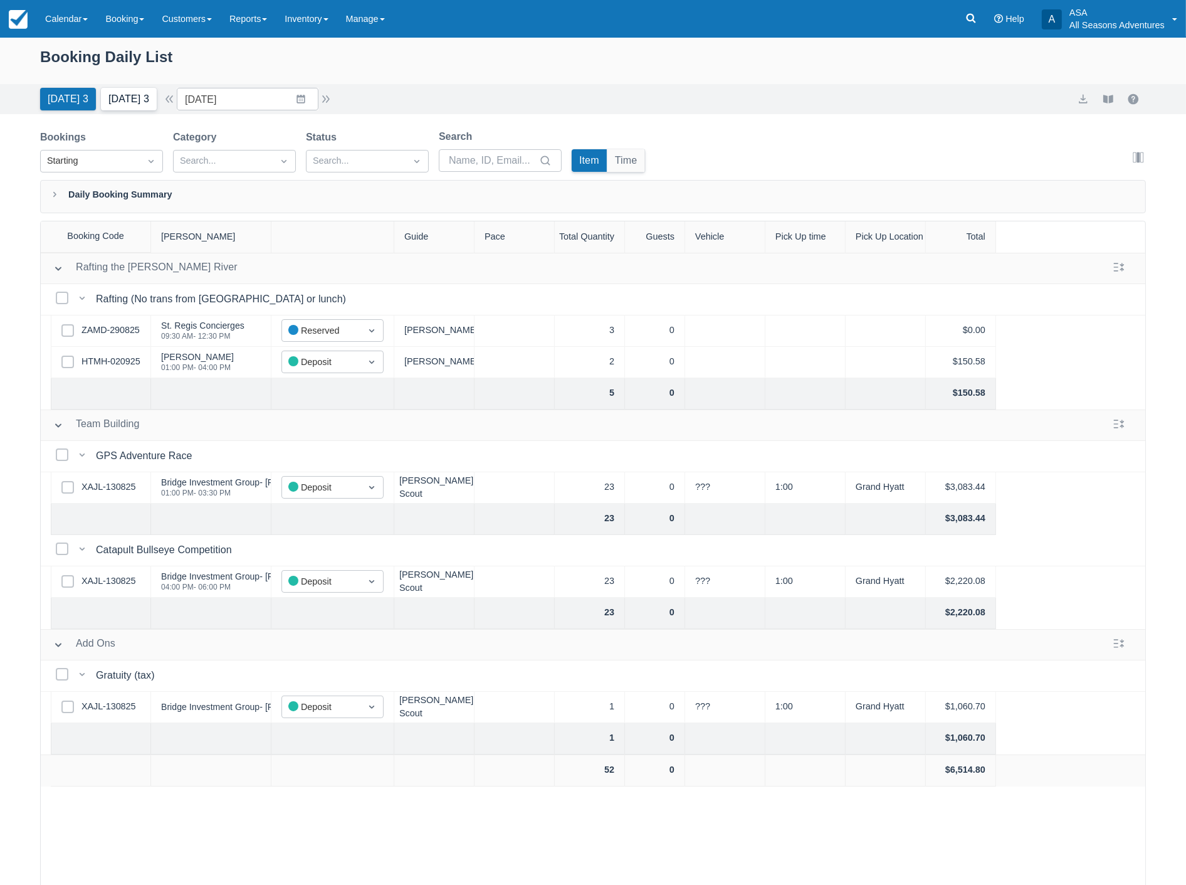
click at [115, 99] on button "Tomorrow 3" at bounding box center [129, 99] width 56 height 23
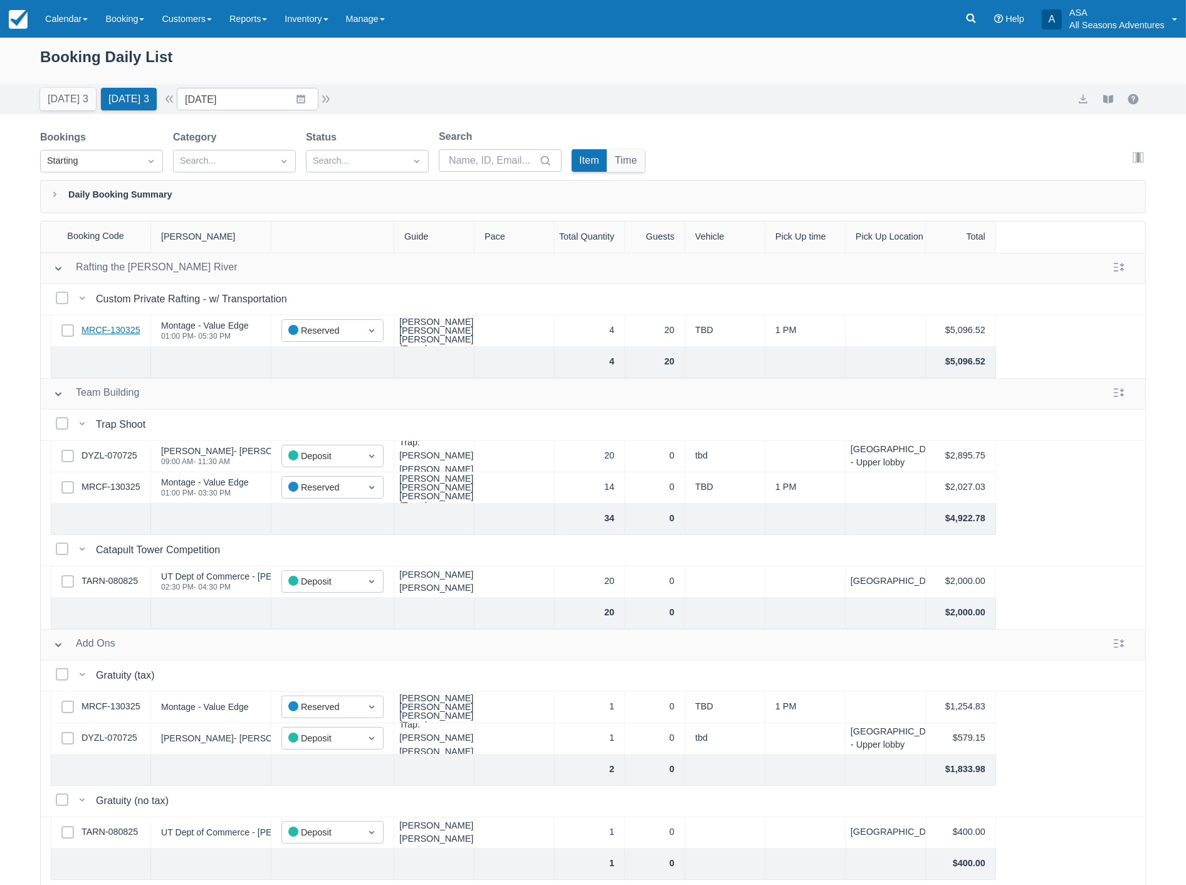
click at [129, 327] on link "MRCF-130325" at bounding box center [111, 331] width 59 height 14
click at [257, 102] on input "09/04/25" at bounding box center [248, 99] width 142 height 23
click at [356, 149] on icon "Move forward to switch to the next month." at bounding box center [350, 151] width 12 height 12
click at [260, 217] on td "7" at bounding box center [252, 220] width 24 height 24
type input "[DATE]"
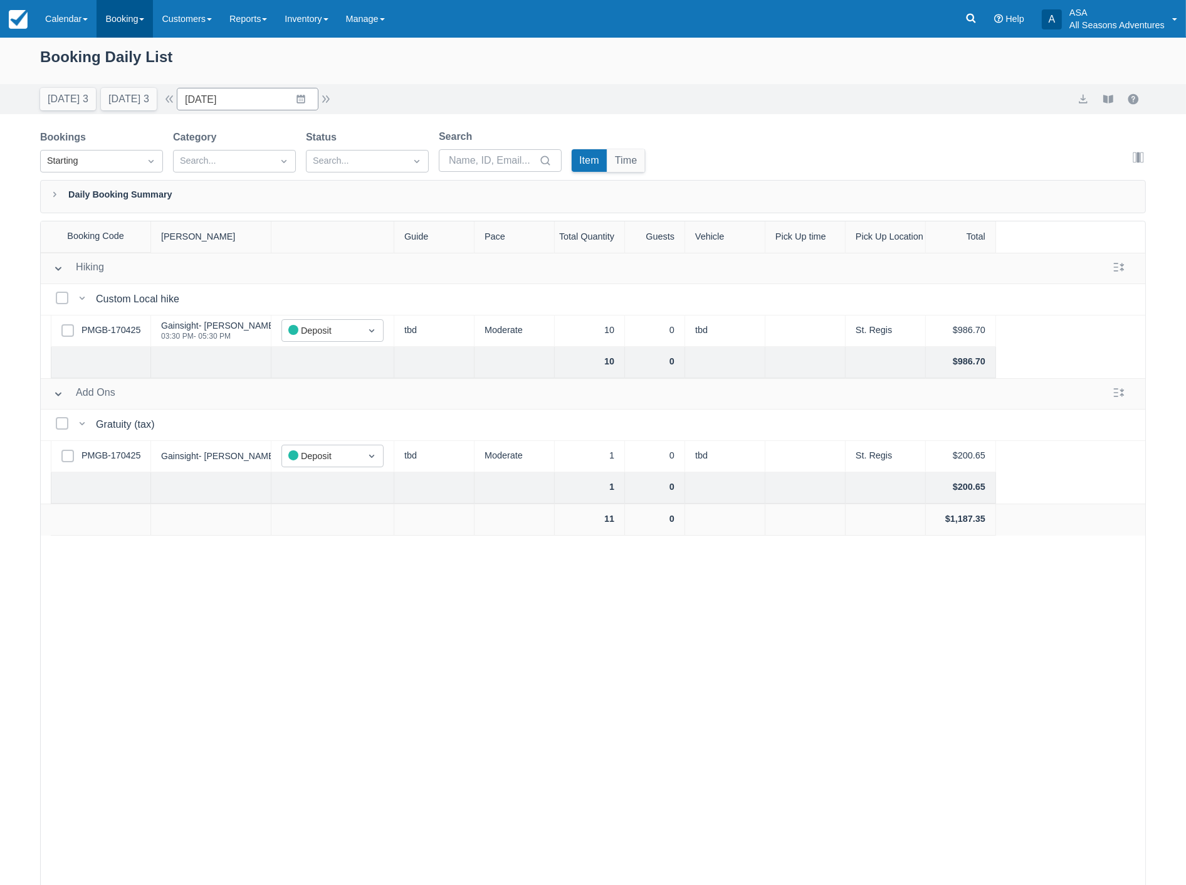
click at [122, 17] on link "Booking" at bounding box center [125, 19] width 56 height 38
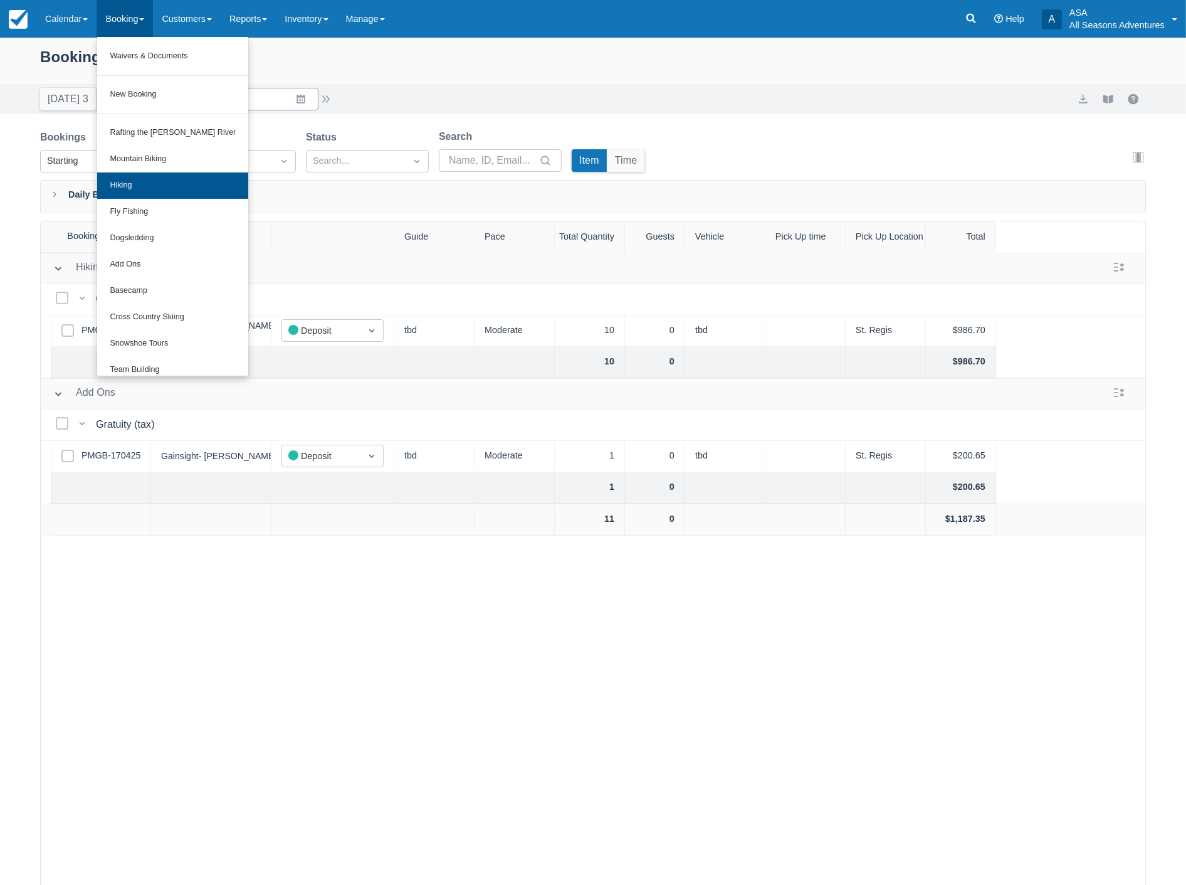
scroll to position [139, 0]
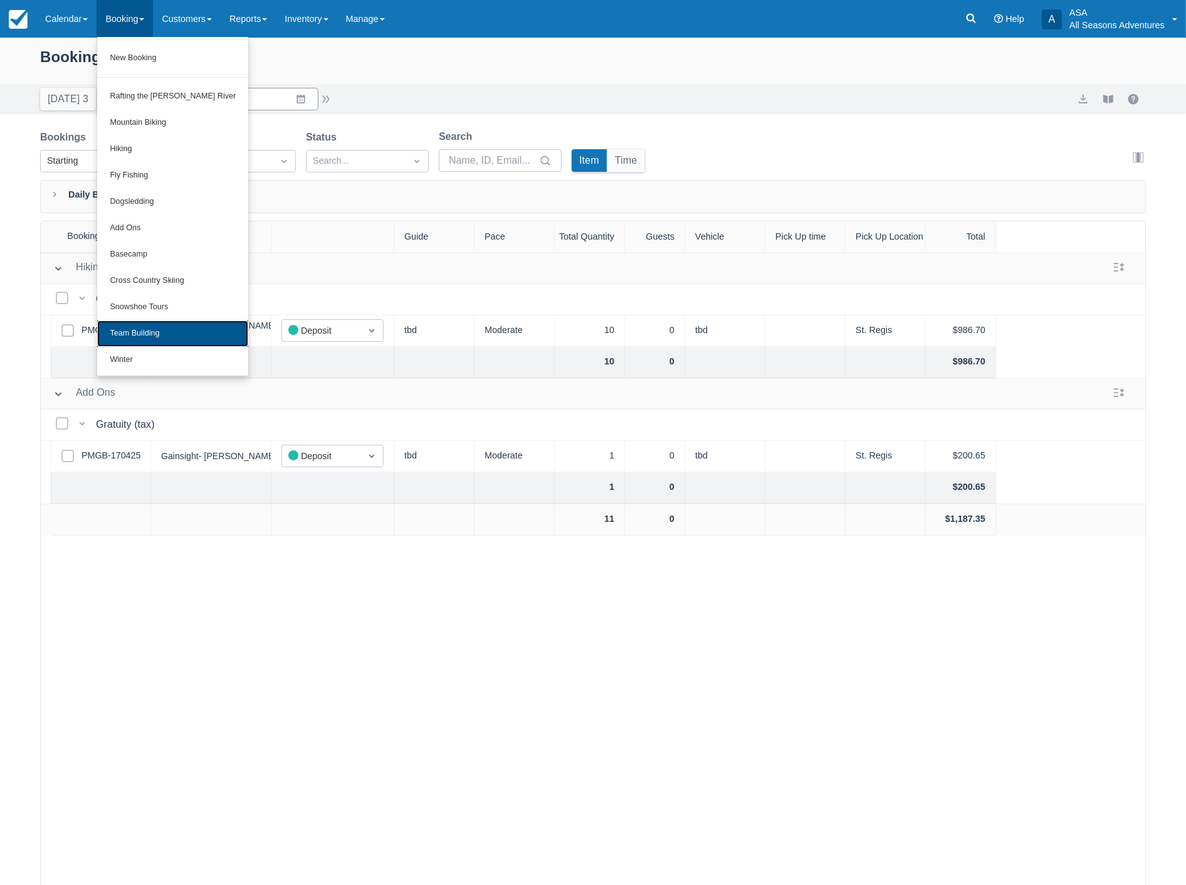
click at [149, 334] on link "Team Building" at bounding box center [172, 333] width 151 height 26
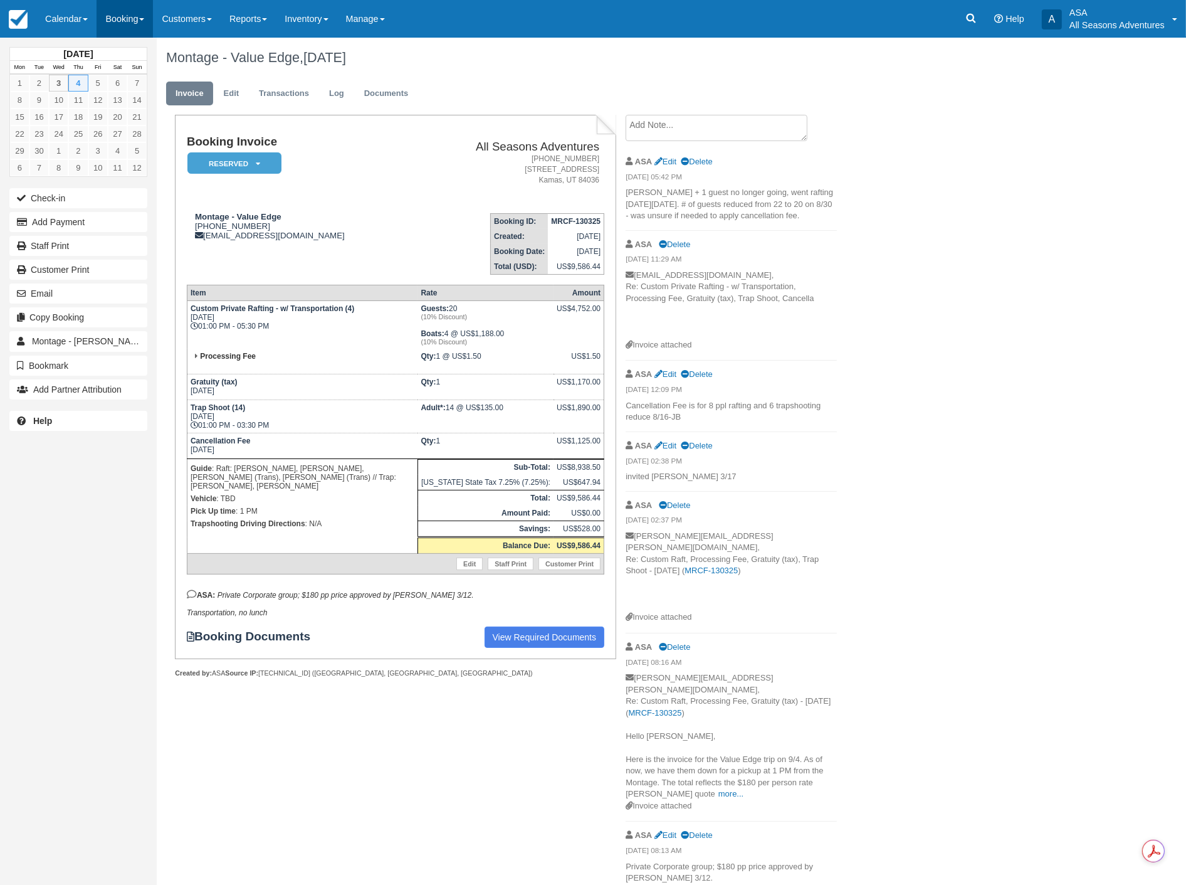
click at [128, 14] on link "Booking" at bounding box center [125, 19] width 56 height 38
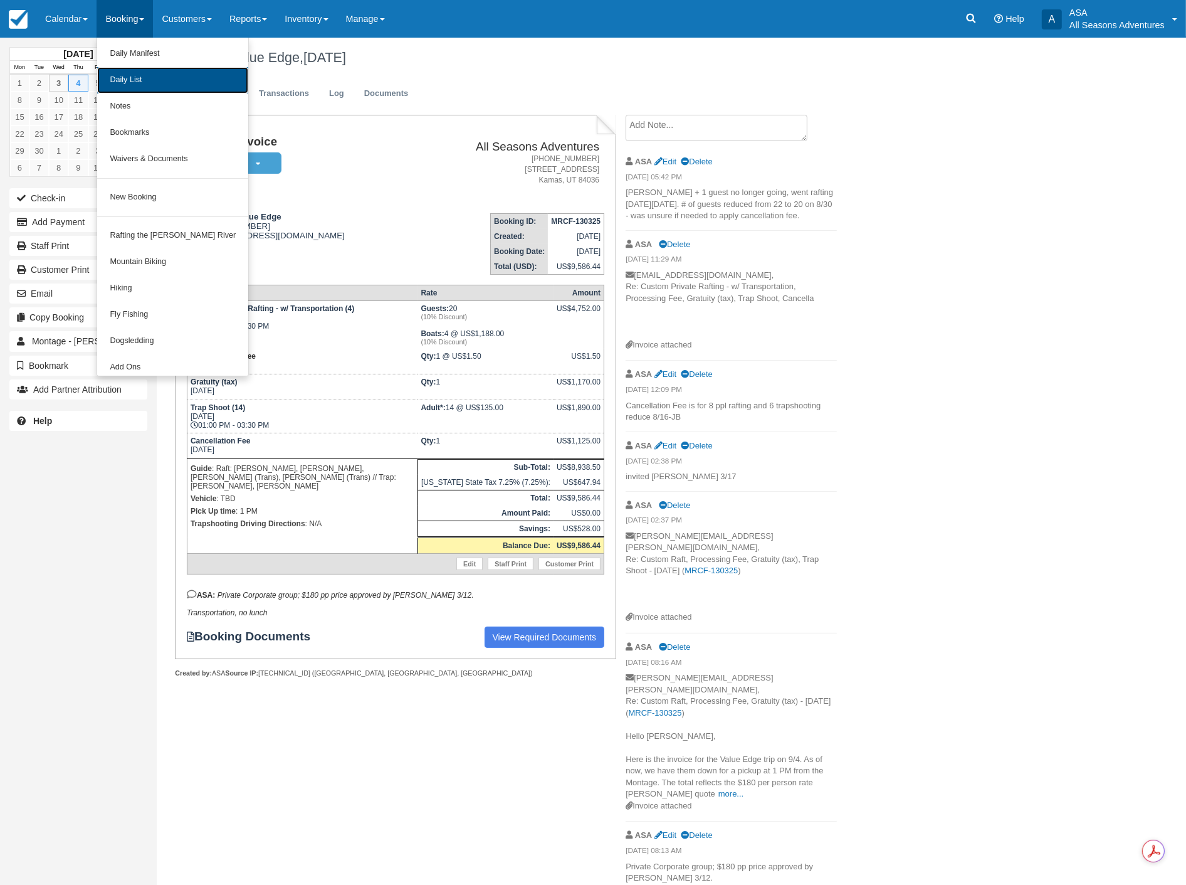
click at [129, 82] on link "Daily List" at bounding box center [172, 80] width 151 height 26
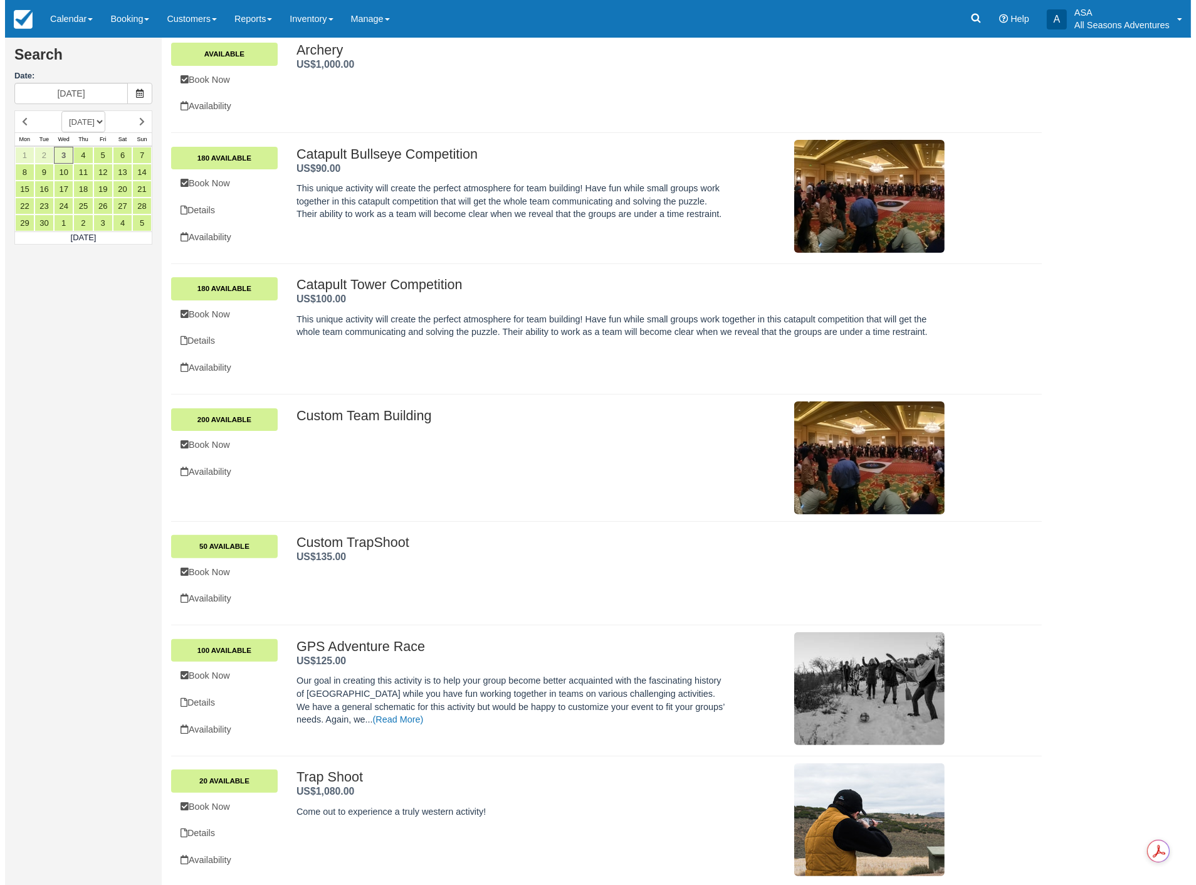
scroll to position [155, 0]
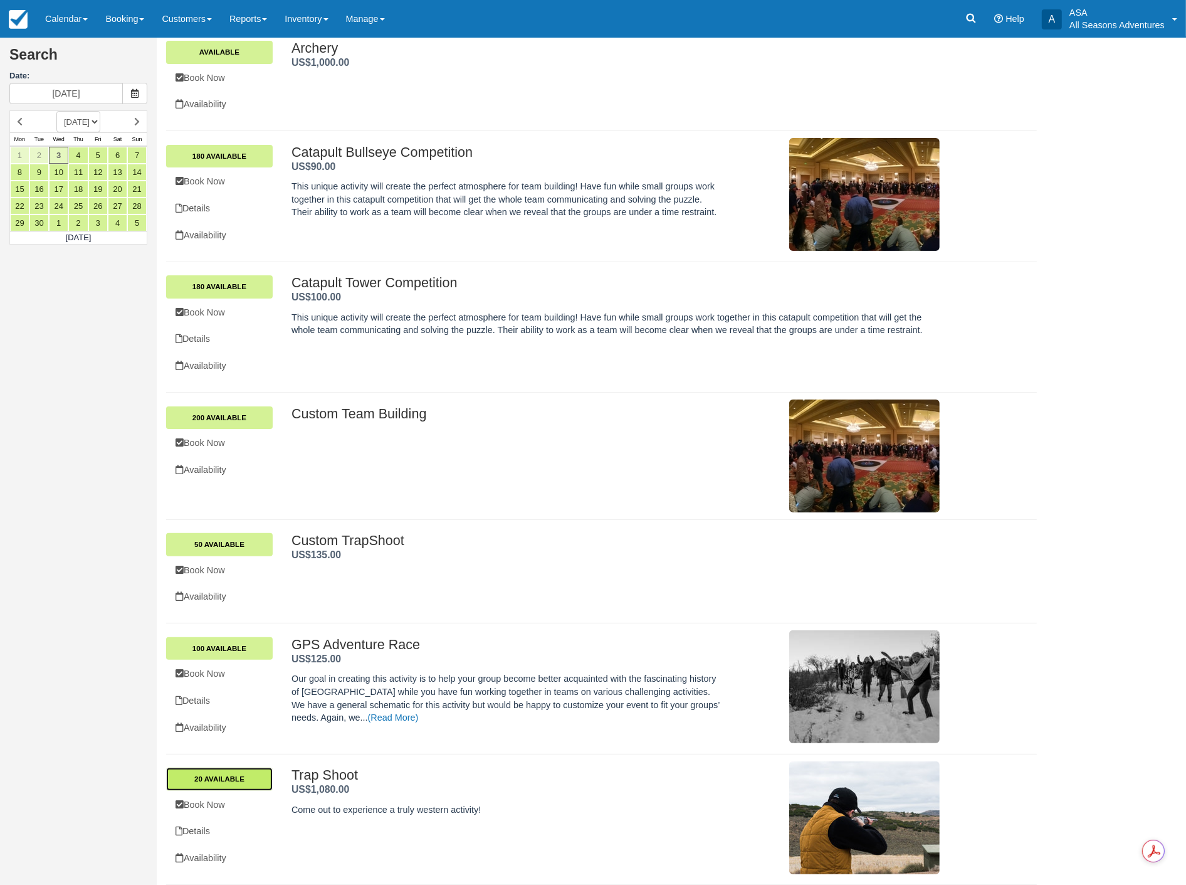
click at [245, 772] on link "20 Available" at bounding box center [219, 778] width 107 height 23
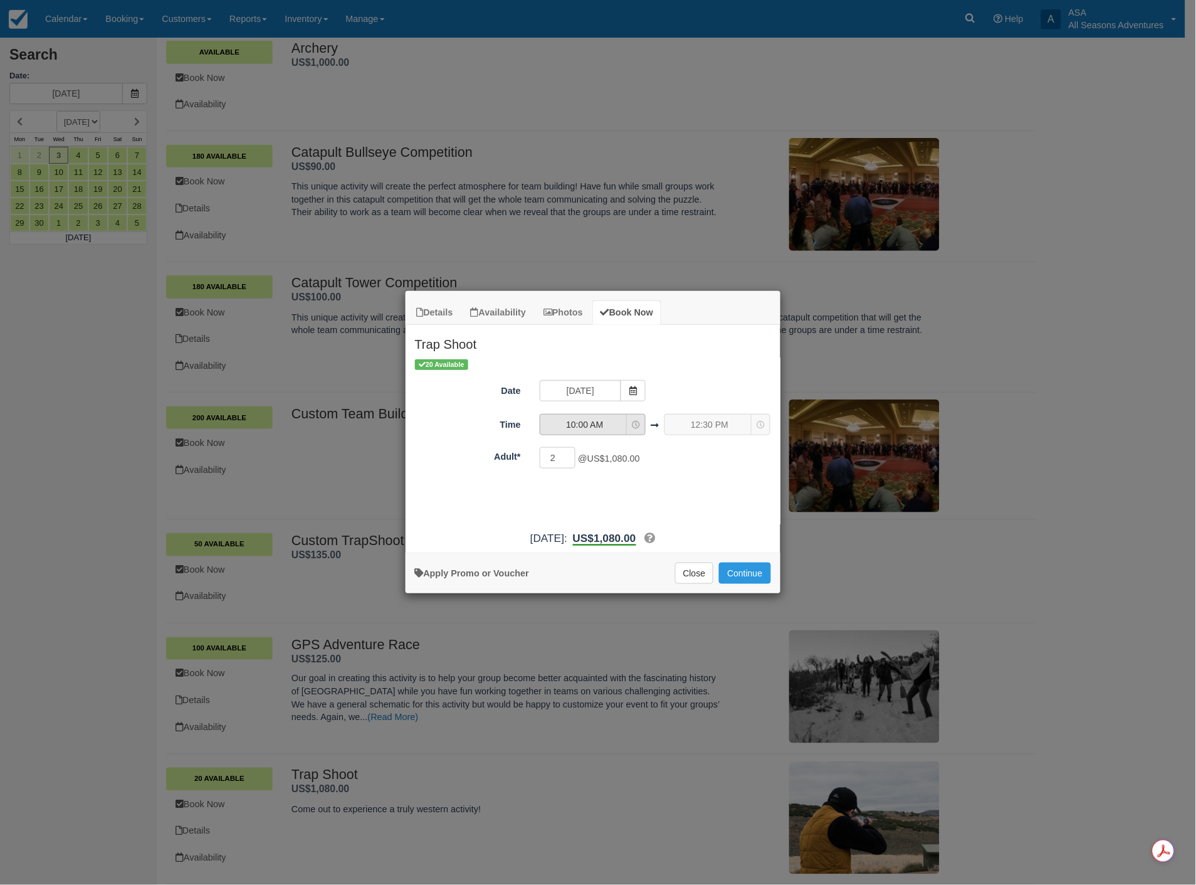
click at [609, 424] on span "10:00 AM" at bounding box center [584, 424] width 89 height 13
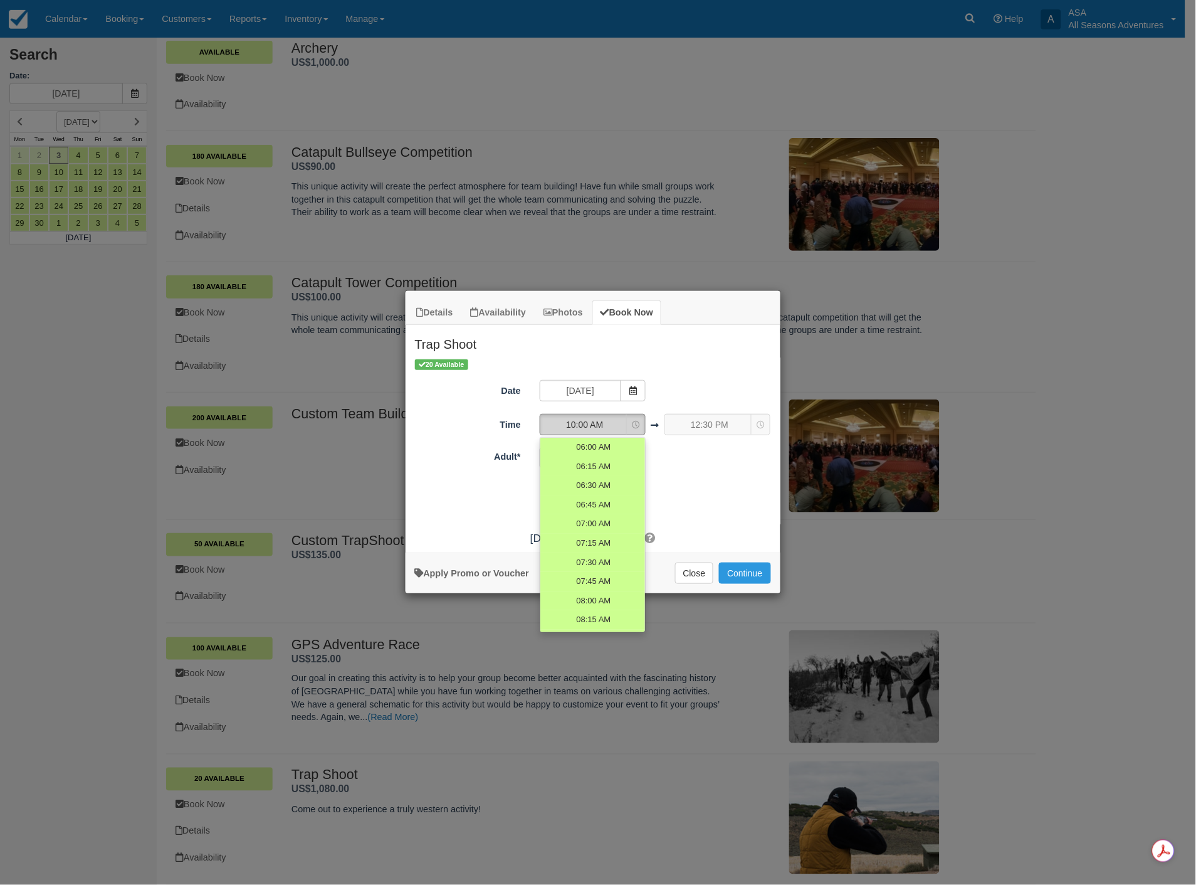
scroll to position [218, 0]
click at [599, 386] on input "09/03/25" at bounding box center [581, 390] width 82 height 21
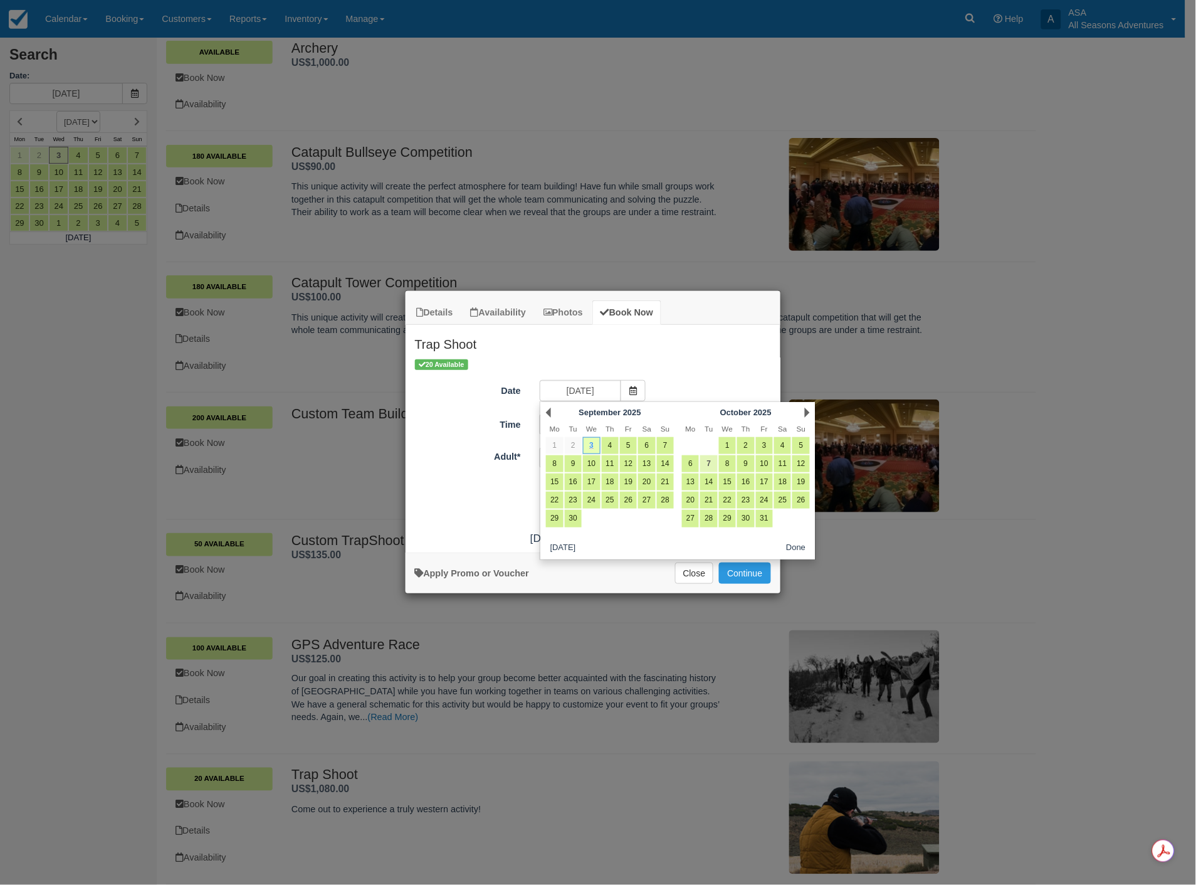
click at [707, 466] on link "7" at bounding box center [708, 463] width 17 height 17
type input "[DATE]"
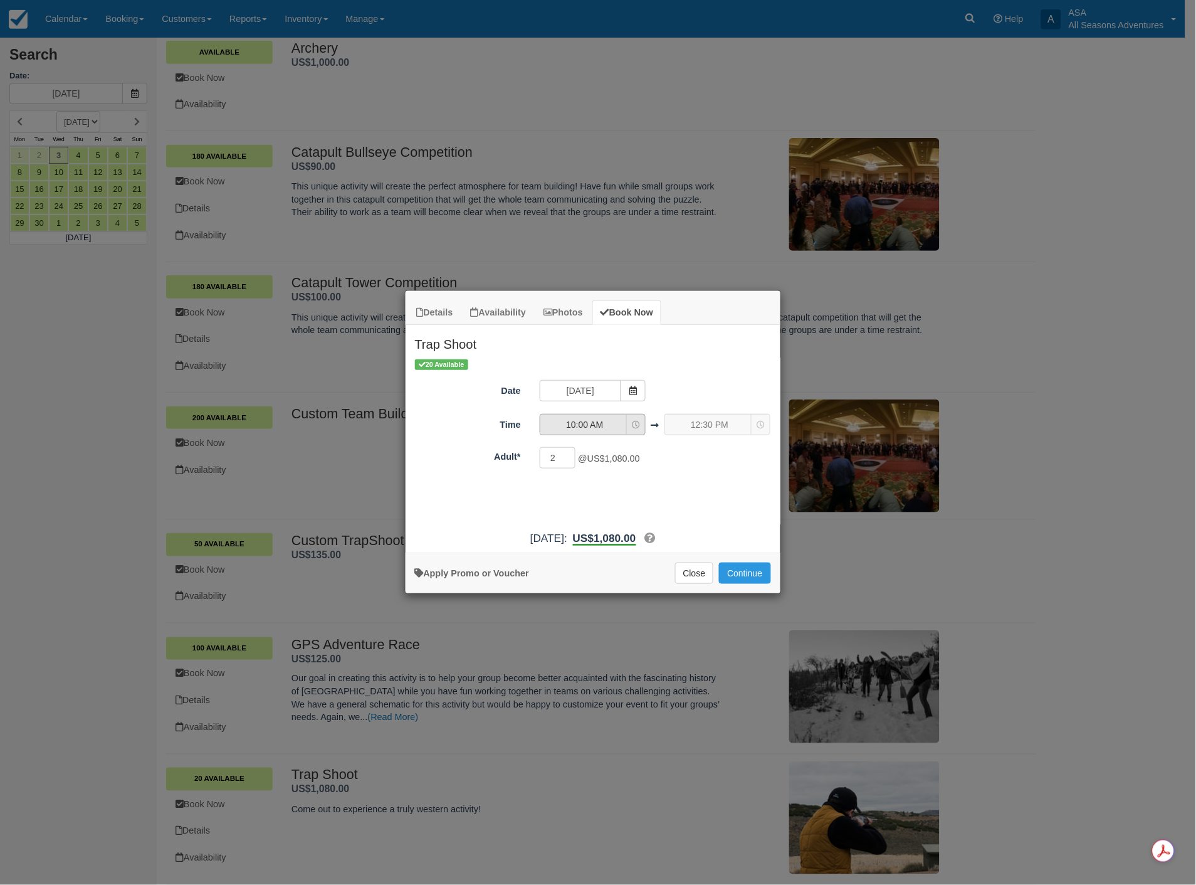
click at [605, 433] on button "10:00 AM" at bounding box center [593, 424] width 106 height 21
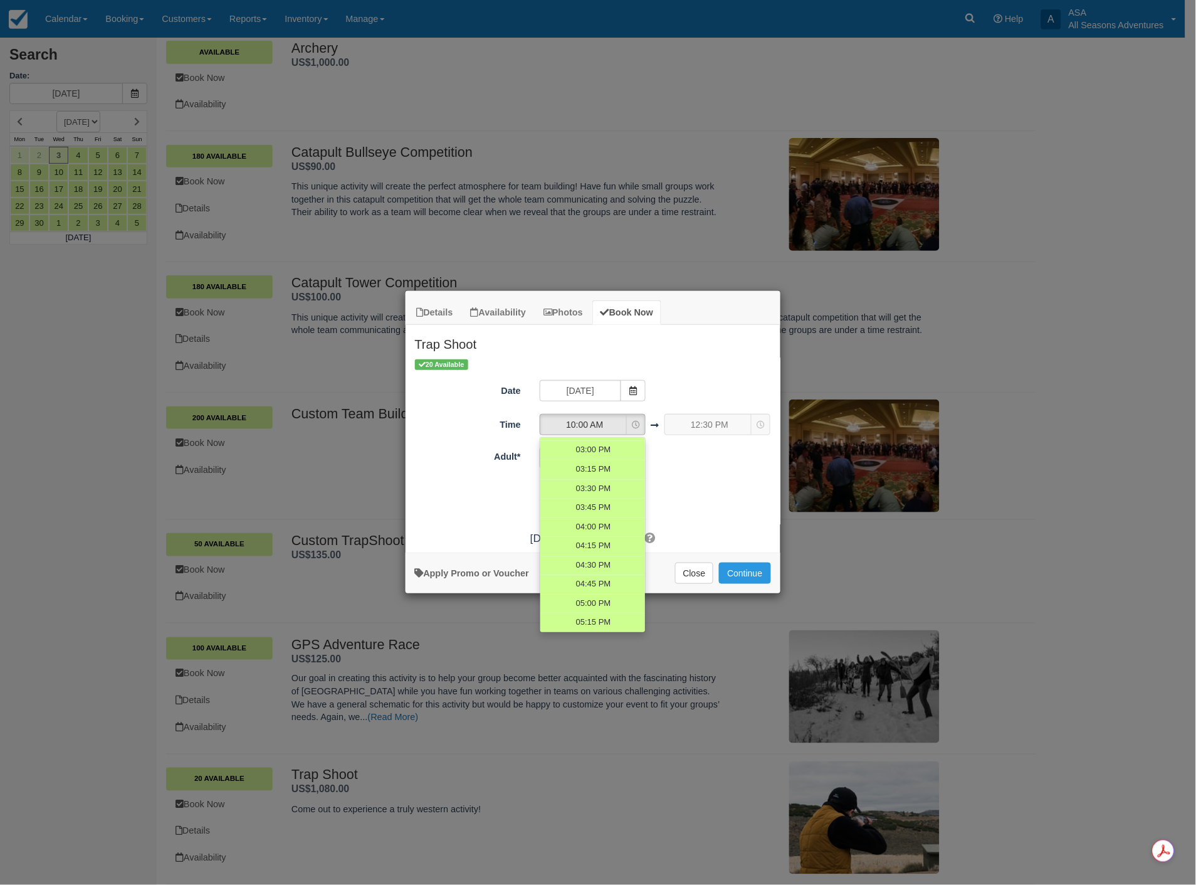
scroll to position [706, 0]
click at [600, 509] on span "04:00 PM" at bounding box center [593, 509] width 35 height 12
select select "16:00"
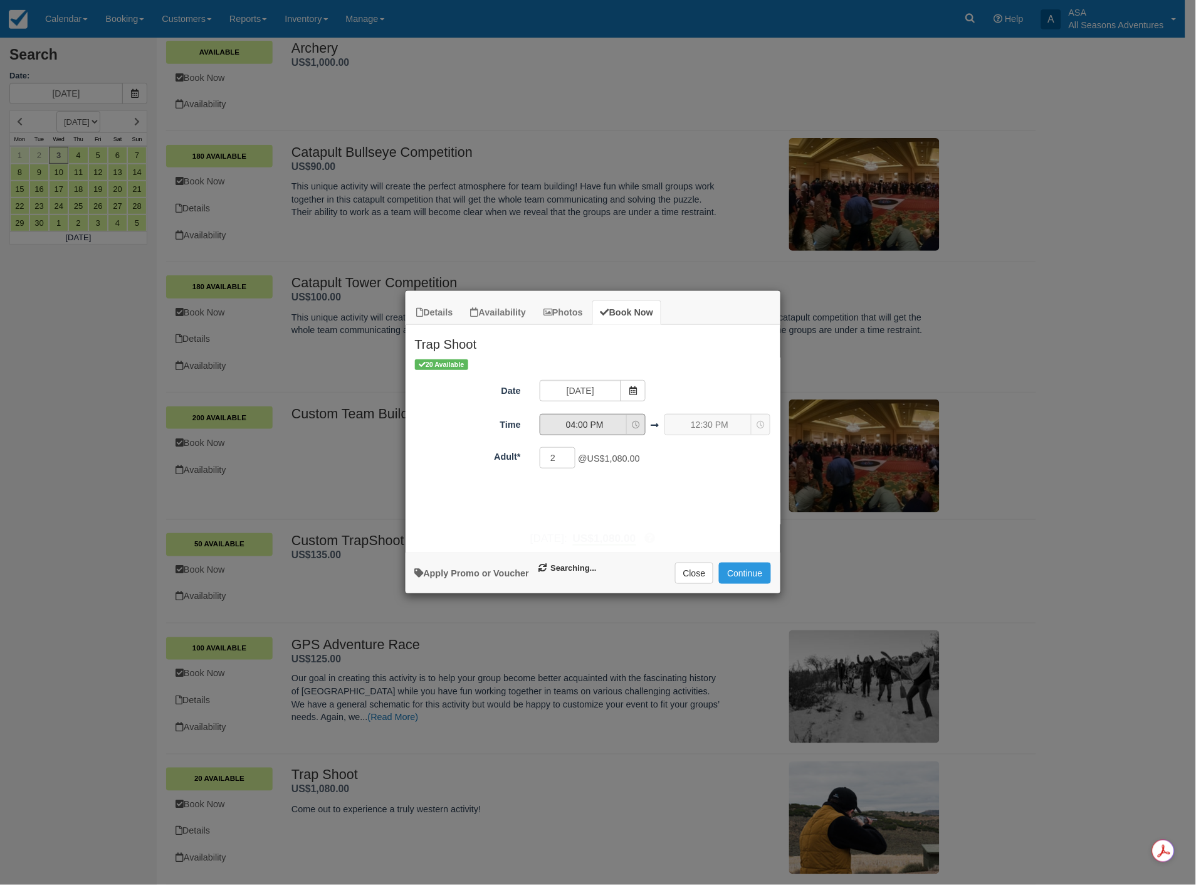
select select "18:30"
drag, startPoint x: 561, startPoint y: 456, endPoint x: 542, endPoint y: 456, distance: 18.2
click at [542, 456] on input "2" at bounding box center [558, 457] width 36 height 21
type input "9"
click at [742, 574] on button "Continue" at bounding box center [744, 572] width 51 height 21
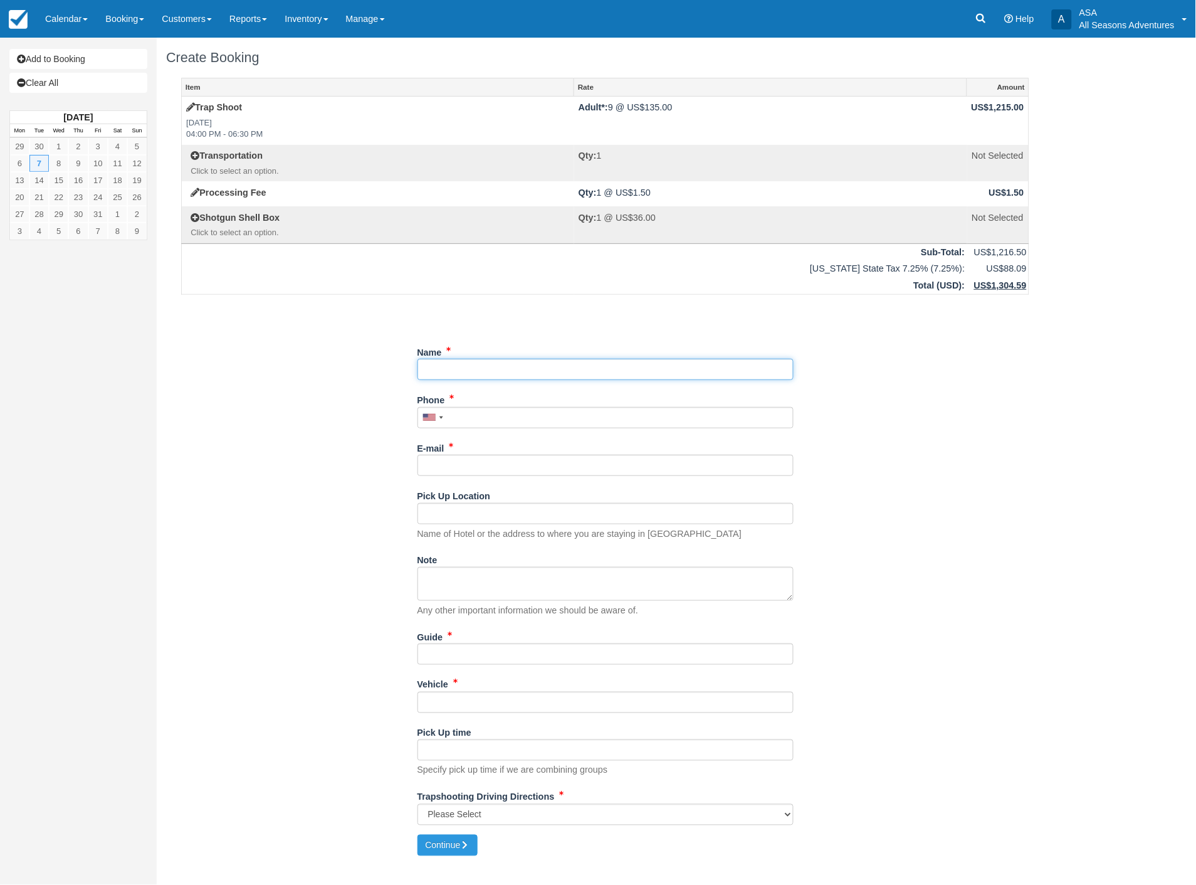
click at [449, 371] on input "Name" at bounding box center [606, 369] width 376 height 21
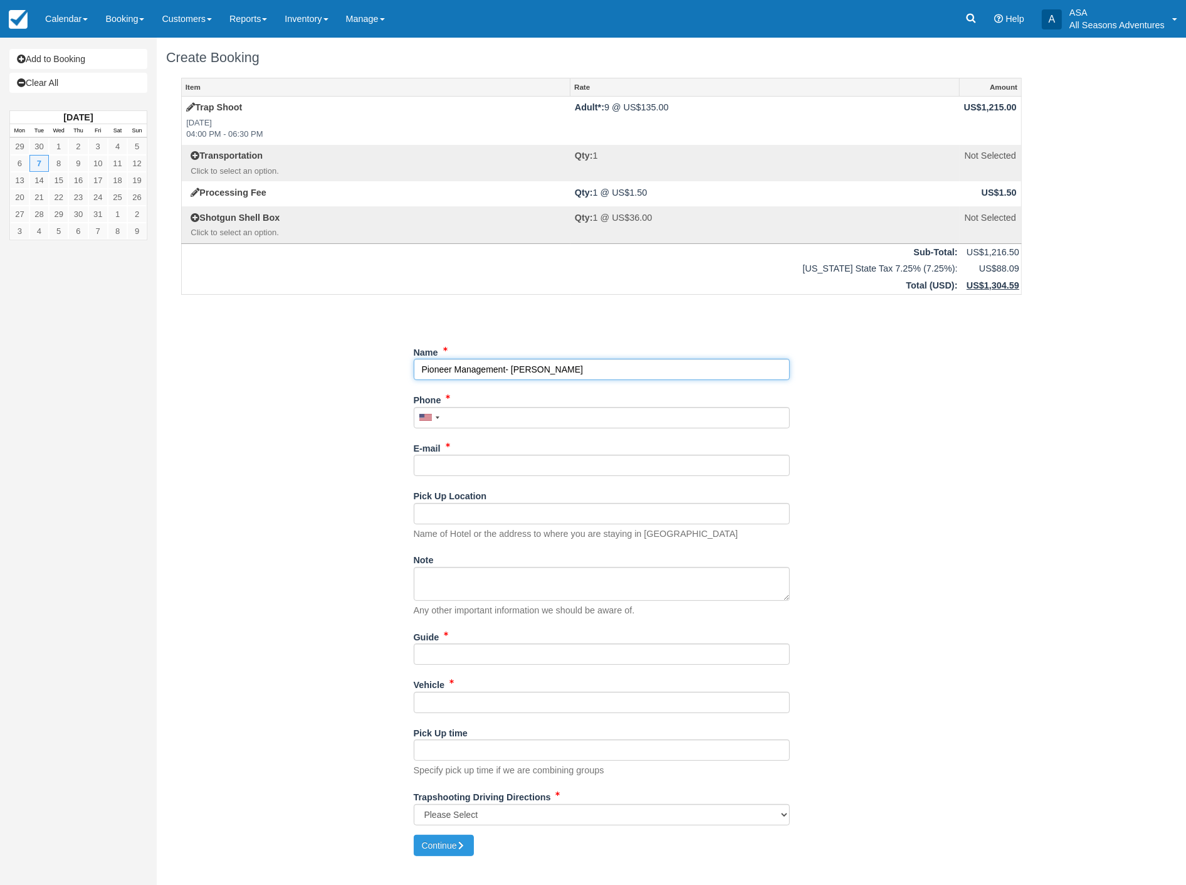
type input "Pioneer Management- [PERSON_NAME]"
click at [465, 418] on input "Phone" at bounding box center [602, 417] width 376 height 21
type input "(612) 599-6775"
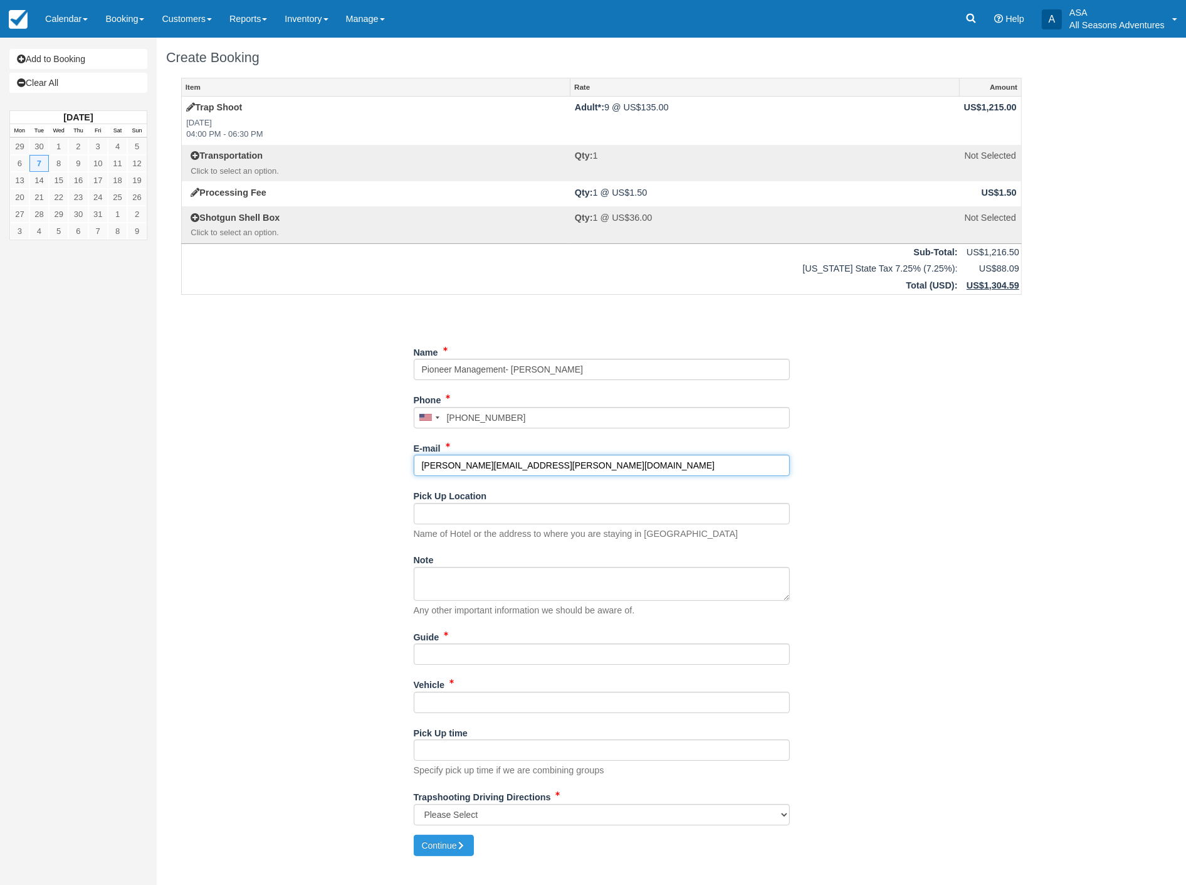
type input "[PERSON_NAME][EMAIL_ADDRESS][PERSON_NAME][DOMAIN_NAME]"
click at [446, 519] on input "Pick Up Location" at bounding box center [602, 513] width 376 height 21
type input "[PERSON_NAME]"
type input "TBD"
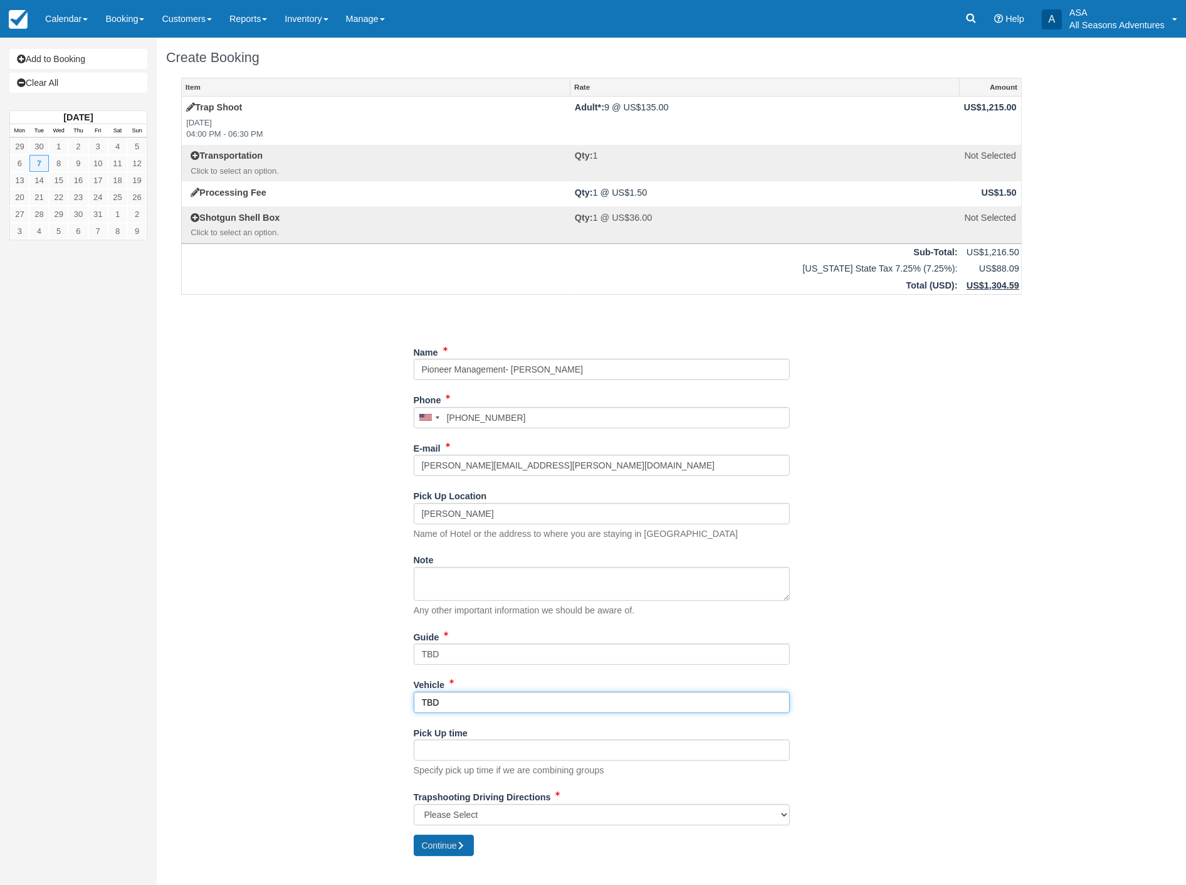
type input "TBD"
click at [436, 843] on button "Continue" at bounding box center [444, 845] width 60 height 21
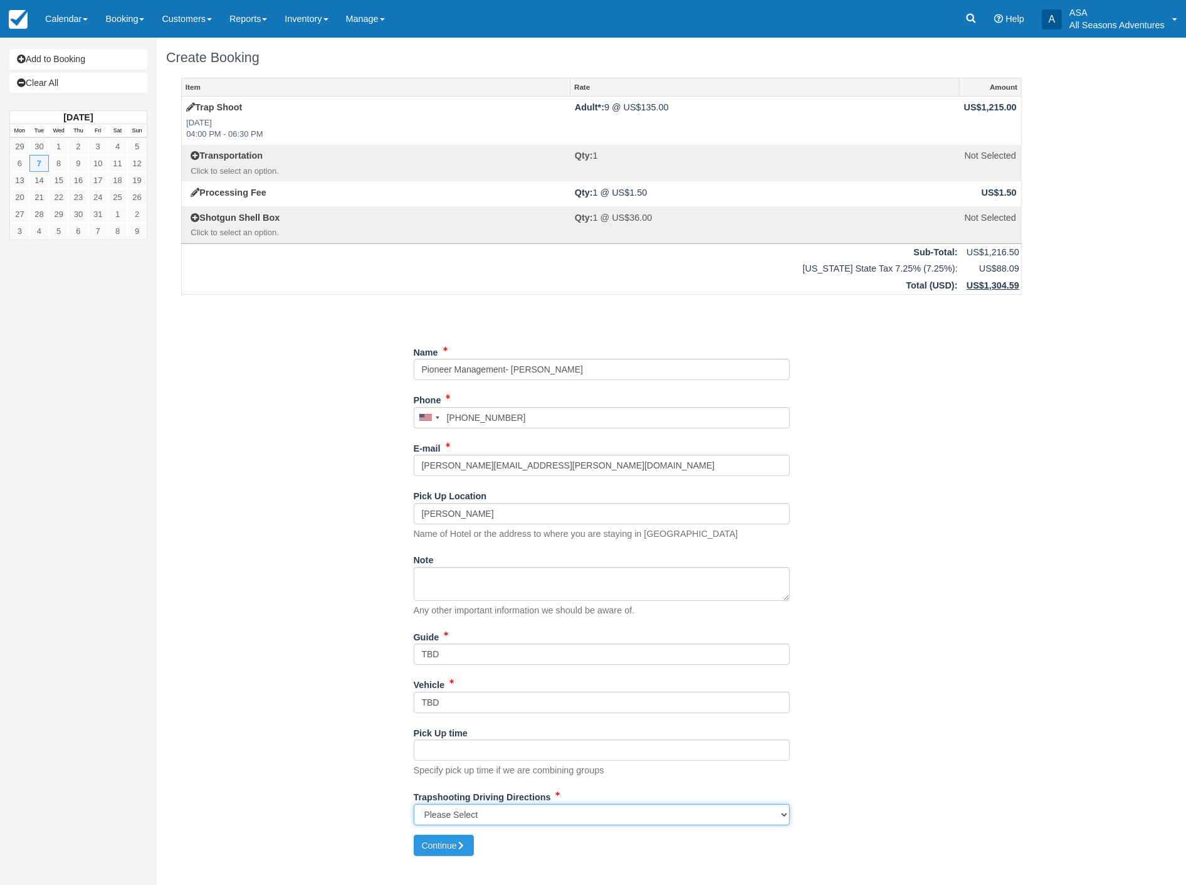
click at [465, 822] on select "Please Select Kamas Valley Lions Gun Club: 3050 W 200S, Kamas, UT N/A" at bounding box center [602, 814] width 376 height 21
select select "N/A"
click at [414, 804] on select "Please Select Kamas Valley Lions Gun Club: 3050 W 200S, Kamas, UT N/A" at bounding box center [602, 814] width 376 height 21
click at [455, 844] on button "Continue" at bounding box center [444, 845] width 60 height 21
type input "[PHONE_NUMBER]"
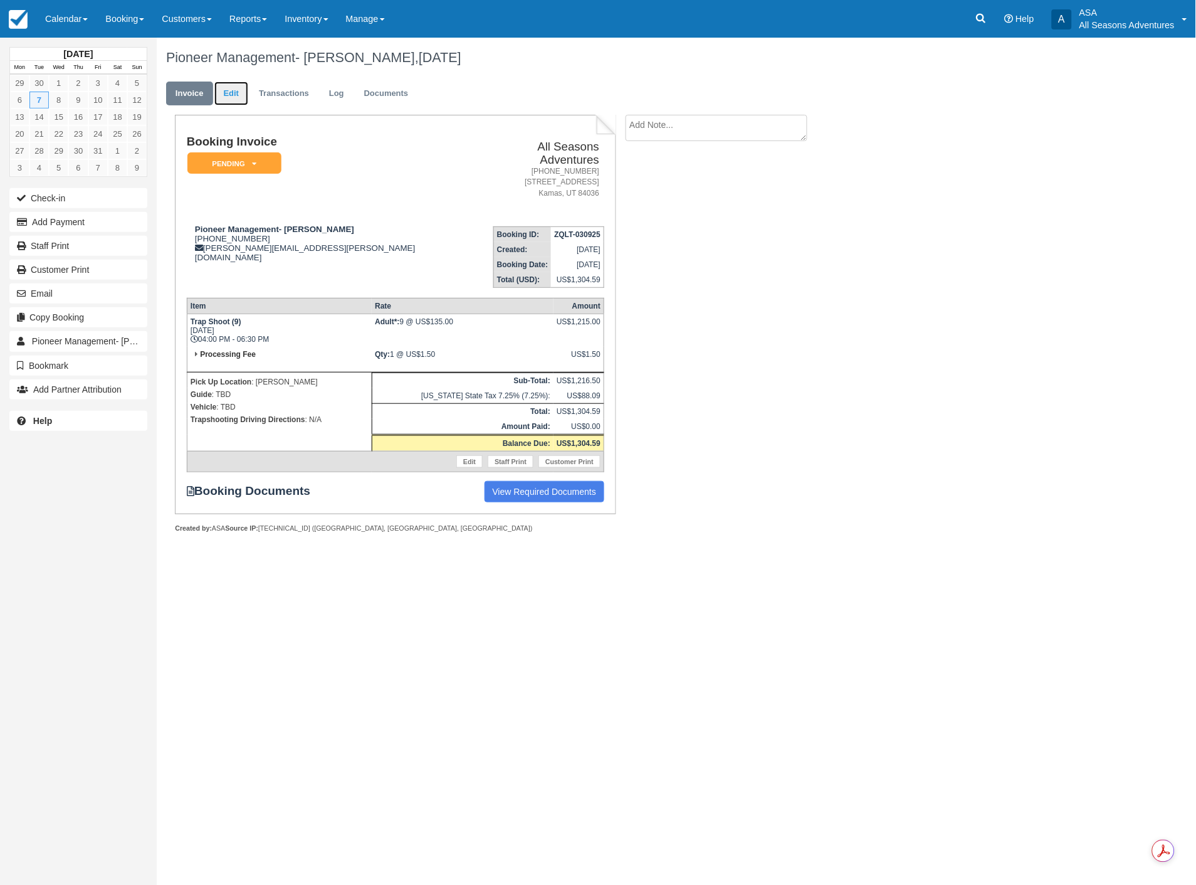
click at [224, 92] on link "Edit" at bounding box center [231, 94] width 34 height 24
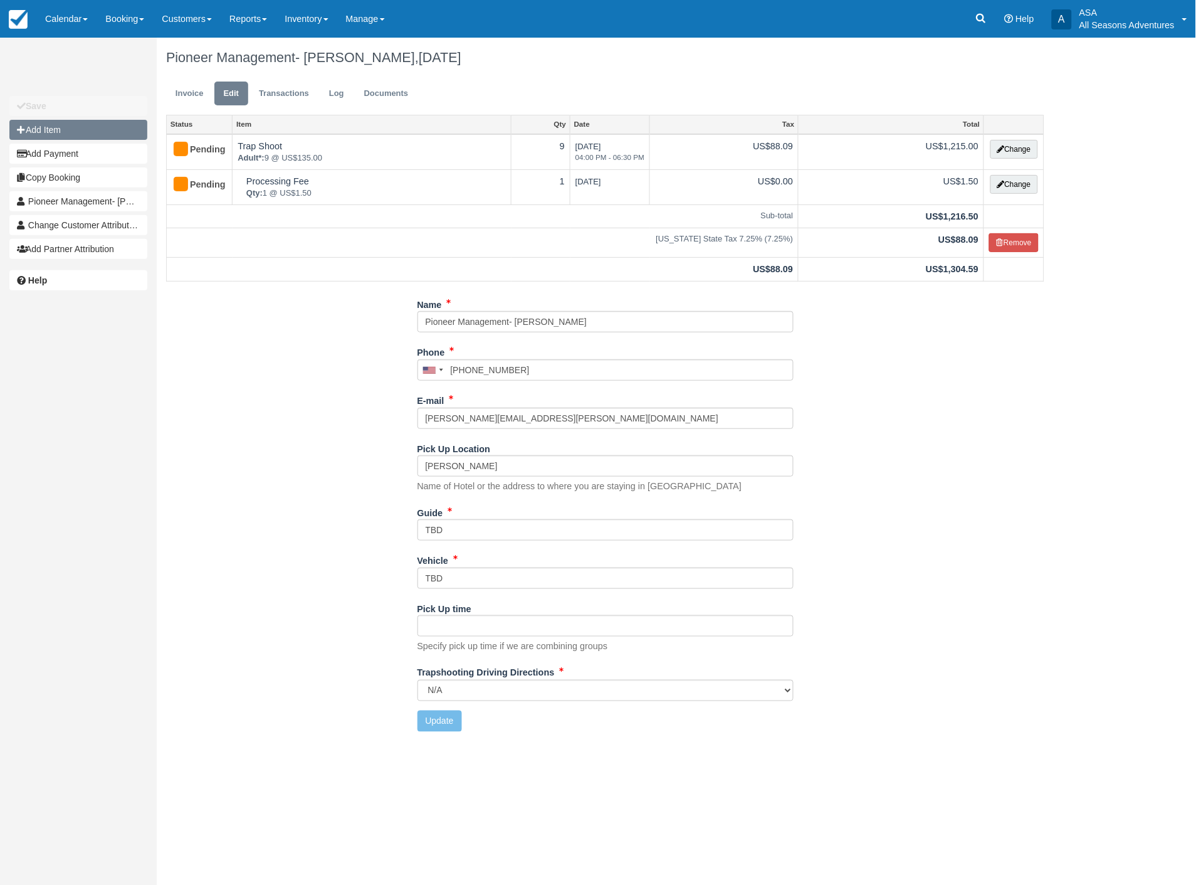
click at [52, 126] on button "Add Item" at bounding box center [78, 130] width 138 height 20
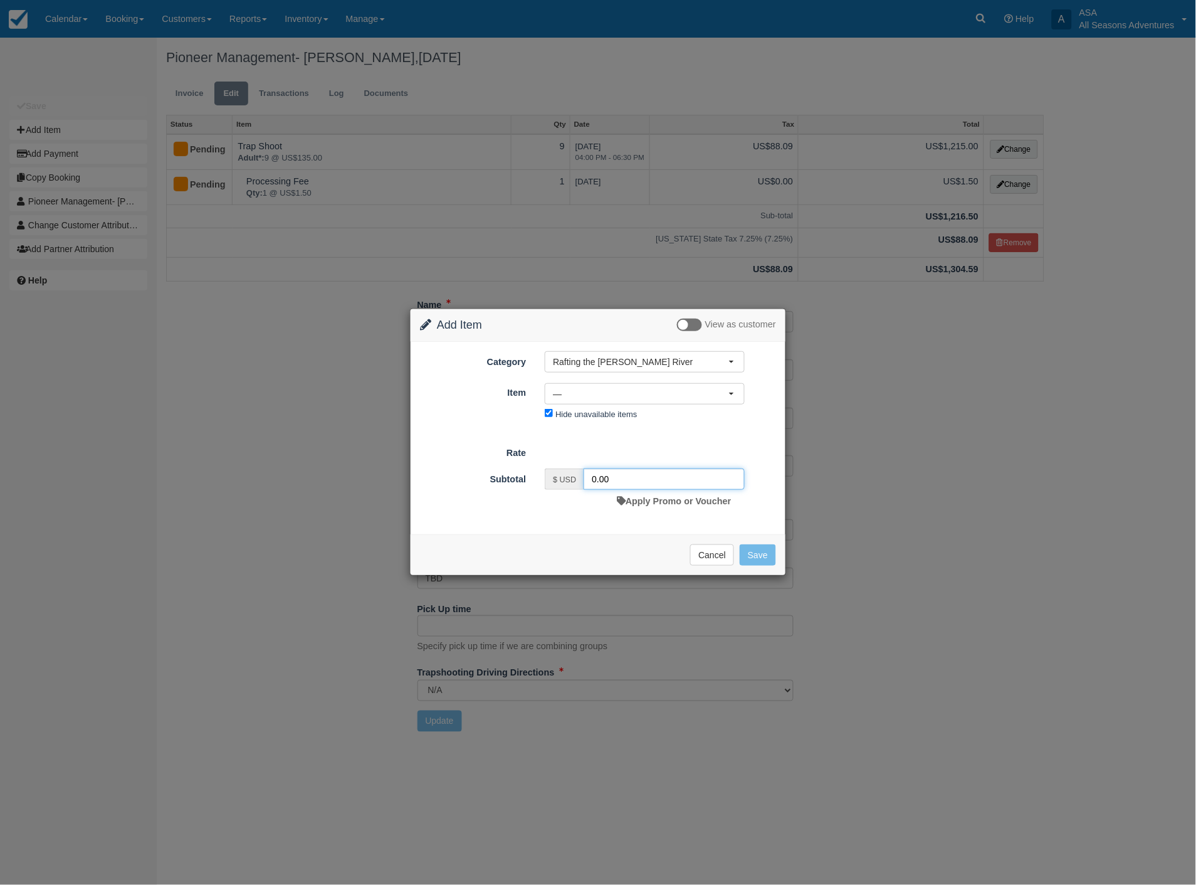
drag, startPoint x: 644, startPoint y: 479, endPoint x: 542, endPoint y: 477, distance: 102.2
click at [542, 477] on div "$ USD 0.00 Apply Promo or Voucher" at bounding box center [644, 490] width 219 height 44
type input "243.3"
click at [631, 361] on span "Rafting the [PERSON_NAME] River" at bounding box center [641, 362] width 176 height 13
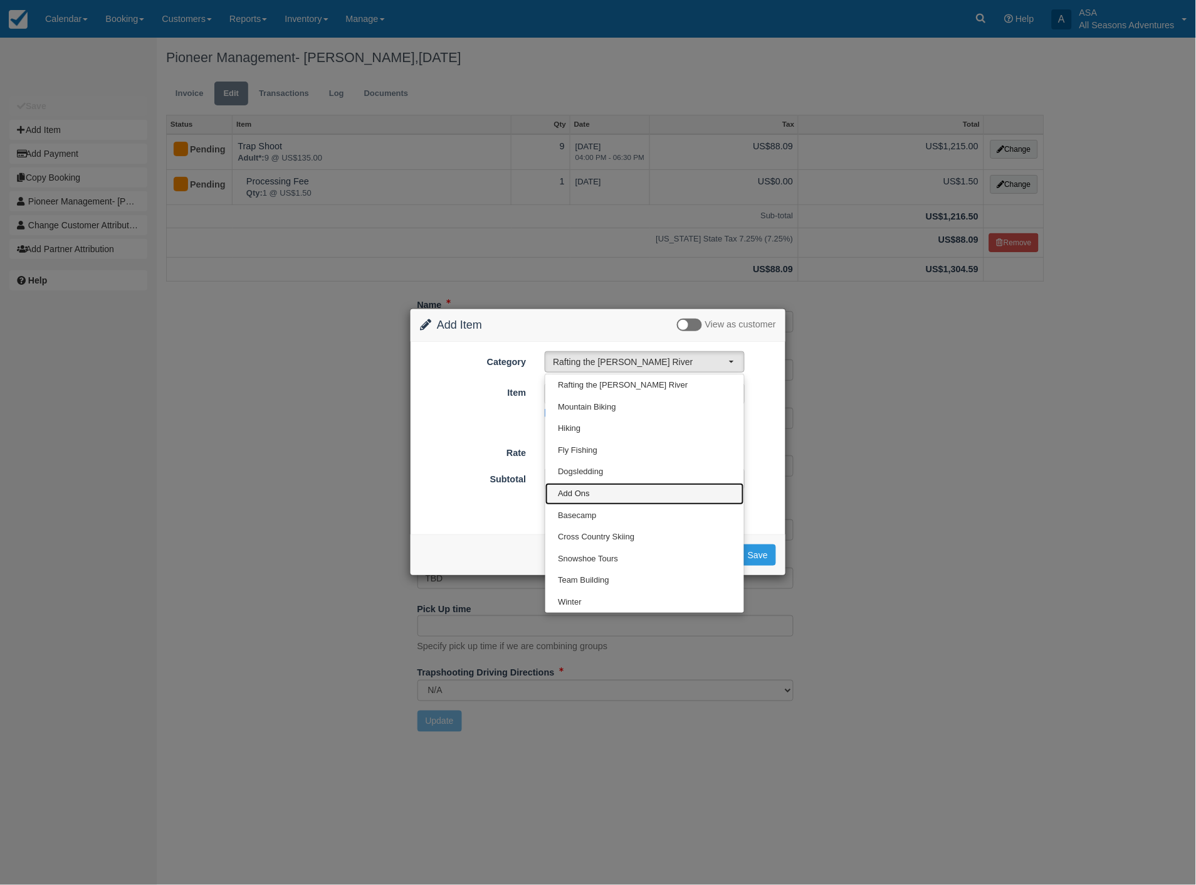
click at [577, 493] on span "Add Ons" at bounding box center [574, 494] width 32 height 12
select select "13"
type input "0.00"
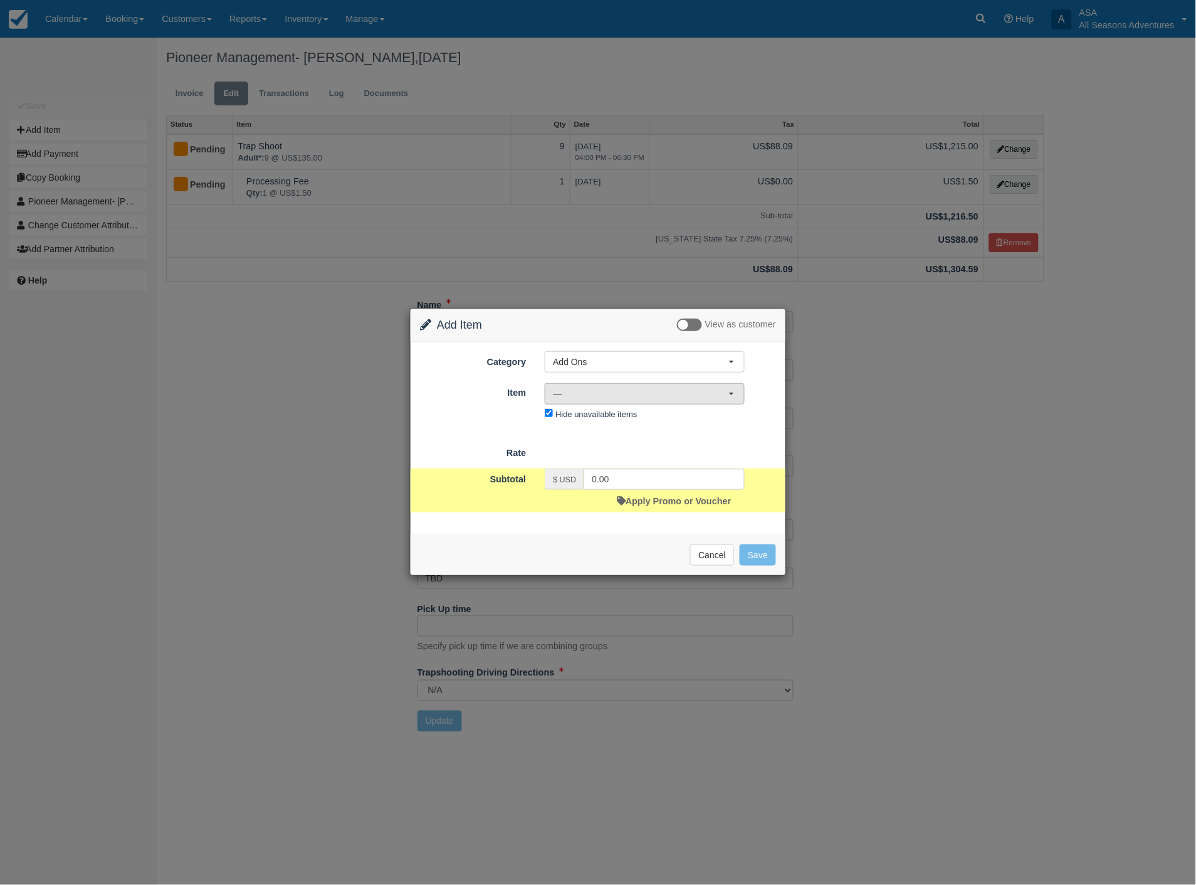
click at [594, 393] on span "—" at bounding box center [641, 393] width 176 height 13
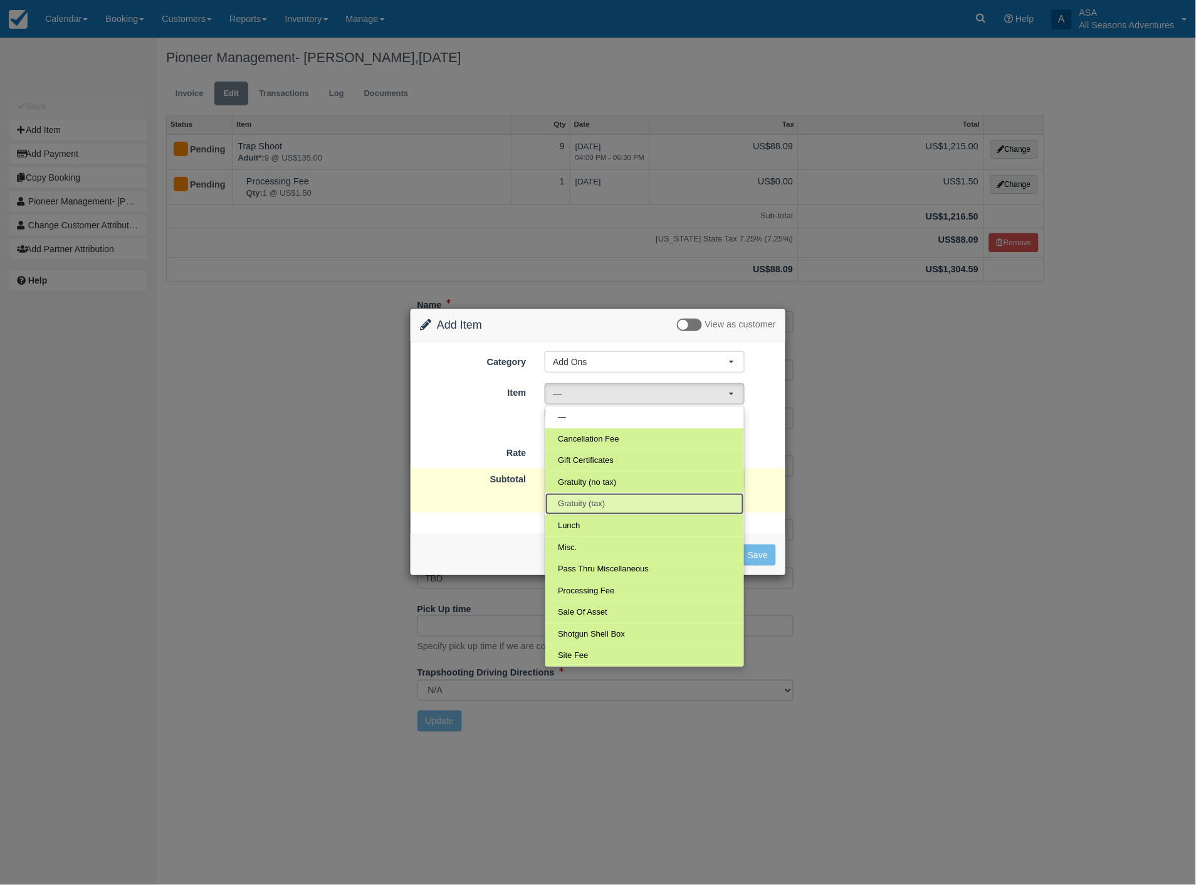
click at [584, 505] on span "Gratuity (tax)" at bounding box center [581, 504] width 47 height 12
select select "68"
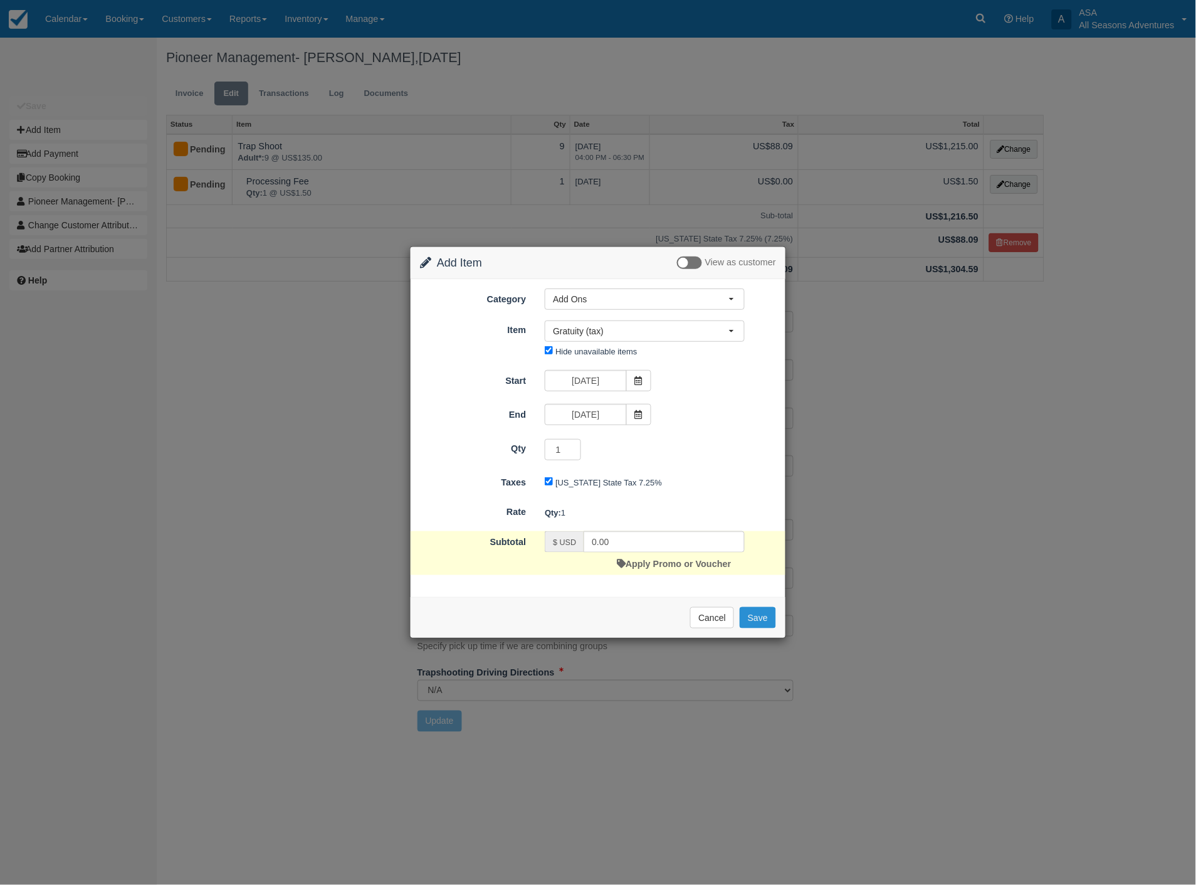
click at [759, 616] on button "Save" at bounding box center [758, 617] width 36 height 21
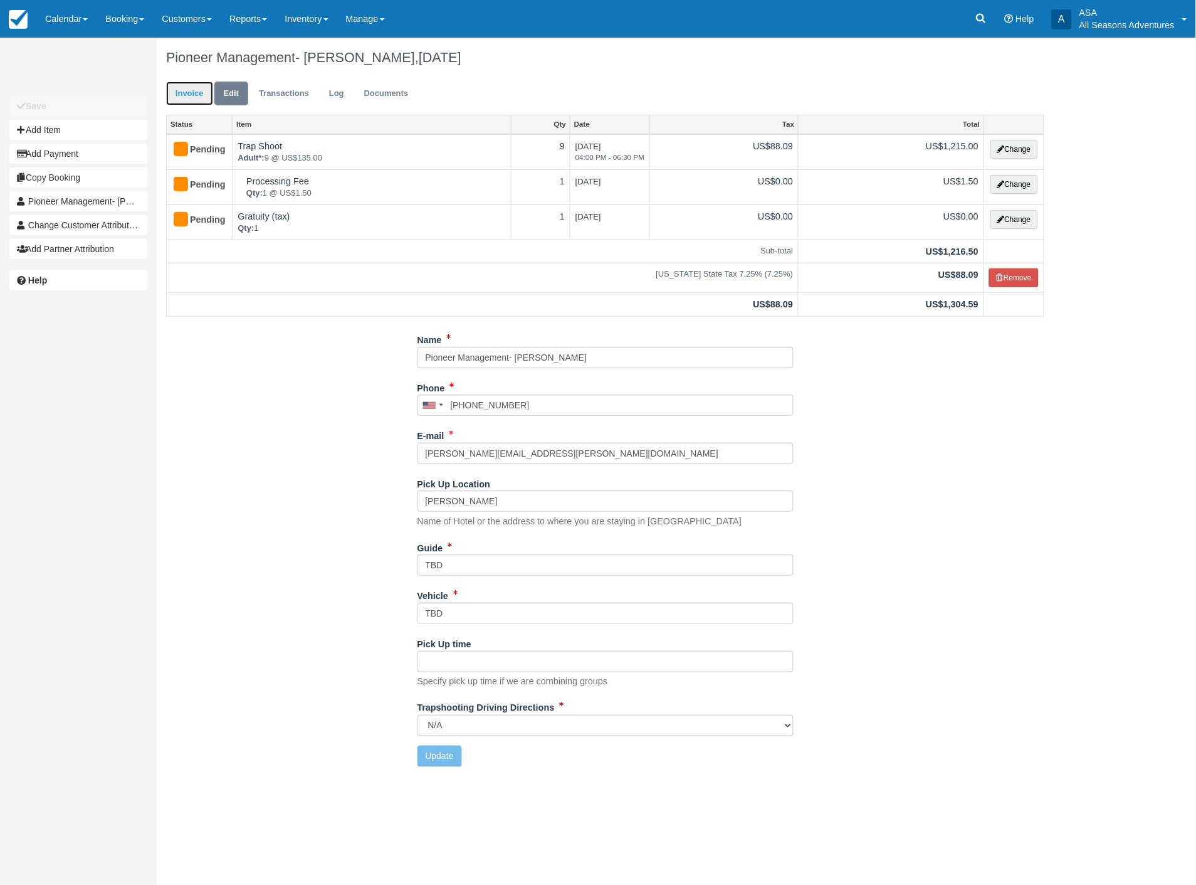
click at [192, 91] on link "Invoice" at bounding box center [189, 94] width 47 height 24
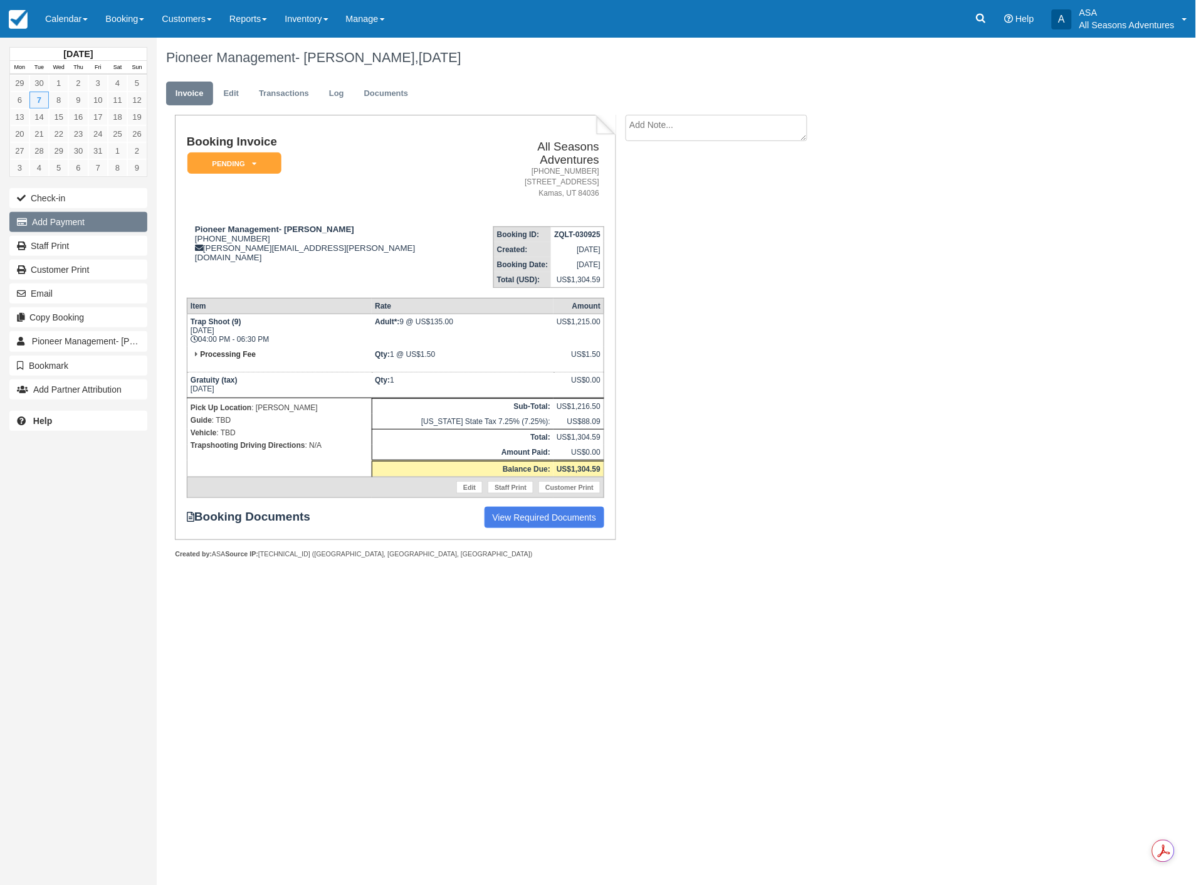
click at [103, 226] on button "Add Payment" at bounding box center [78, 222] width 138 height 20
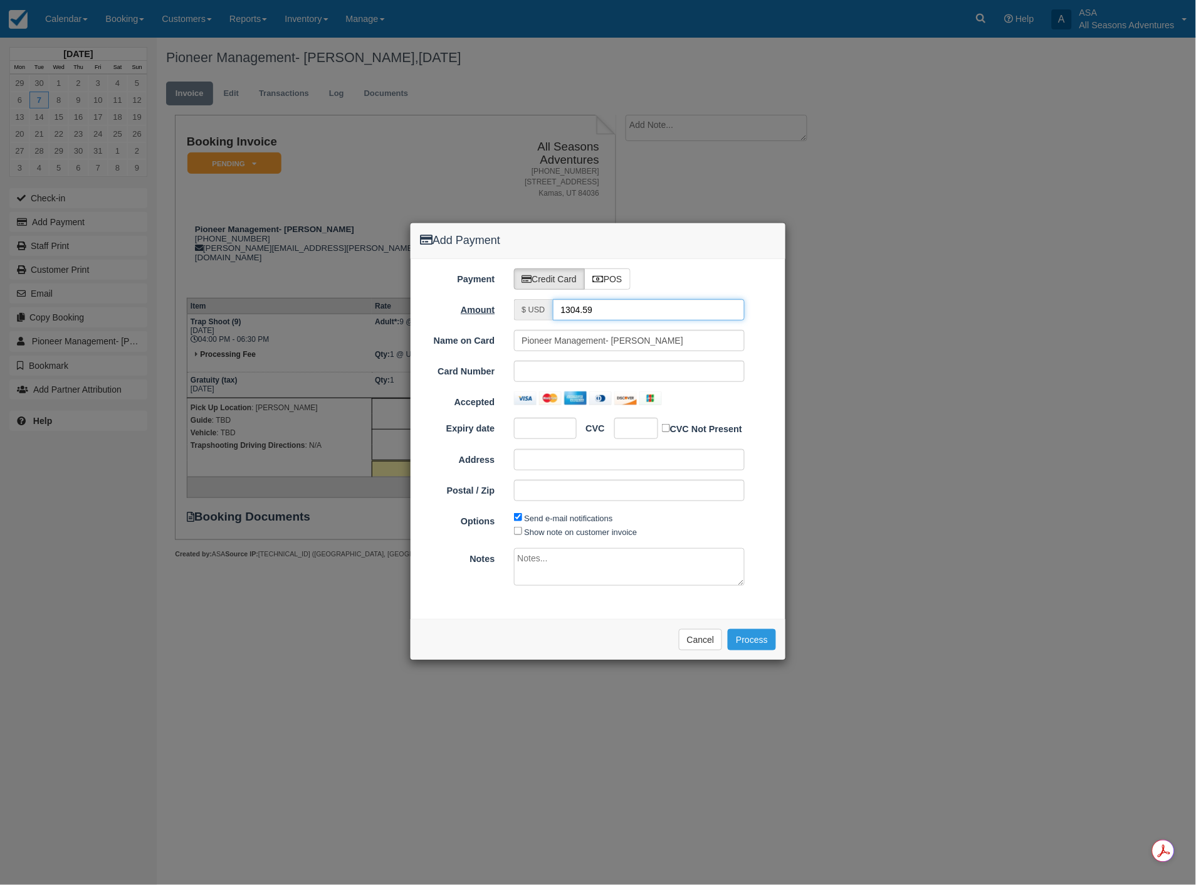
drag, startPoint x: 635, startPoint y: 312, endPoint x: 484, endPoint y: 310, distance: 151.1
click at [484, 310] on div "Amount $ USD 1304.59" at bounding box center [598, 309] width 375 height 21
type input "1.50"
click at [692, 399] on div at bounding box center [629, 398] width 231 height 14
click at [752, 643] on button "Process" at bounding box center [752, 639] width 48 height 21
